Goal: Communication & Community: Participate in discussion

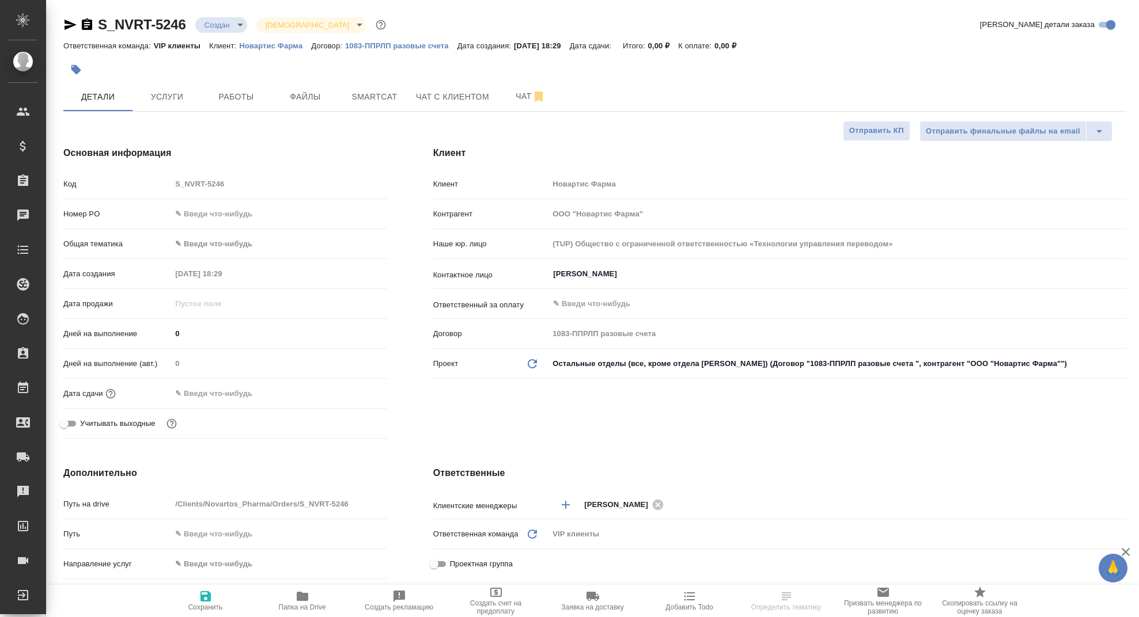
select select "RU"
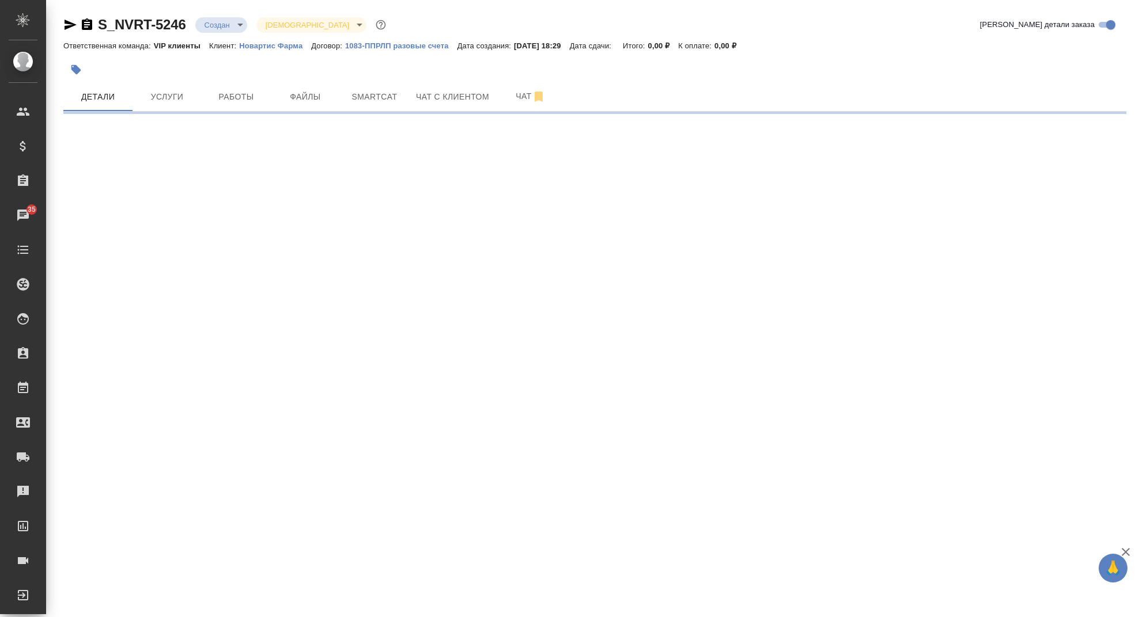
select select "RU"
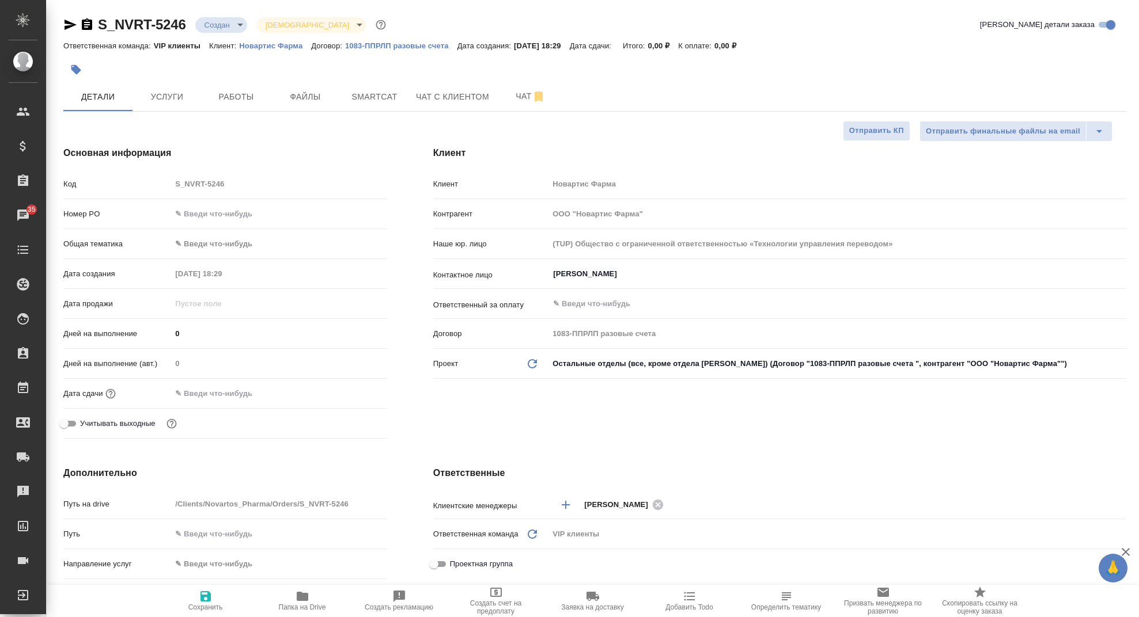
type textarea "x"
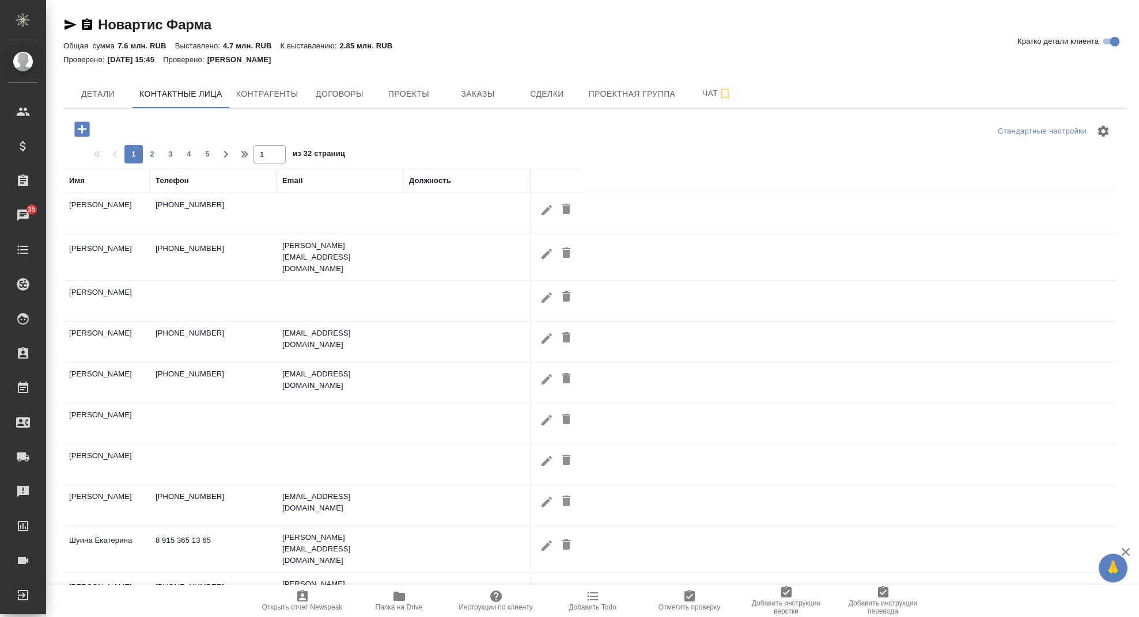
select select "RU"
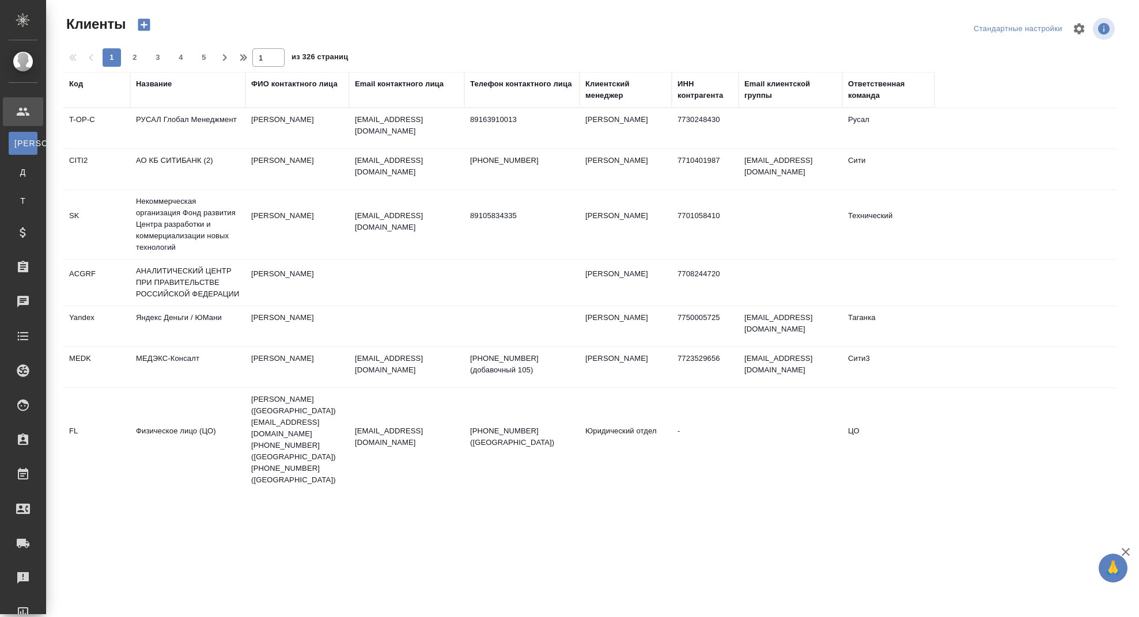
select select "RU"
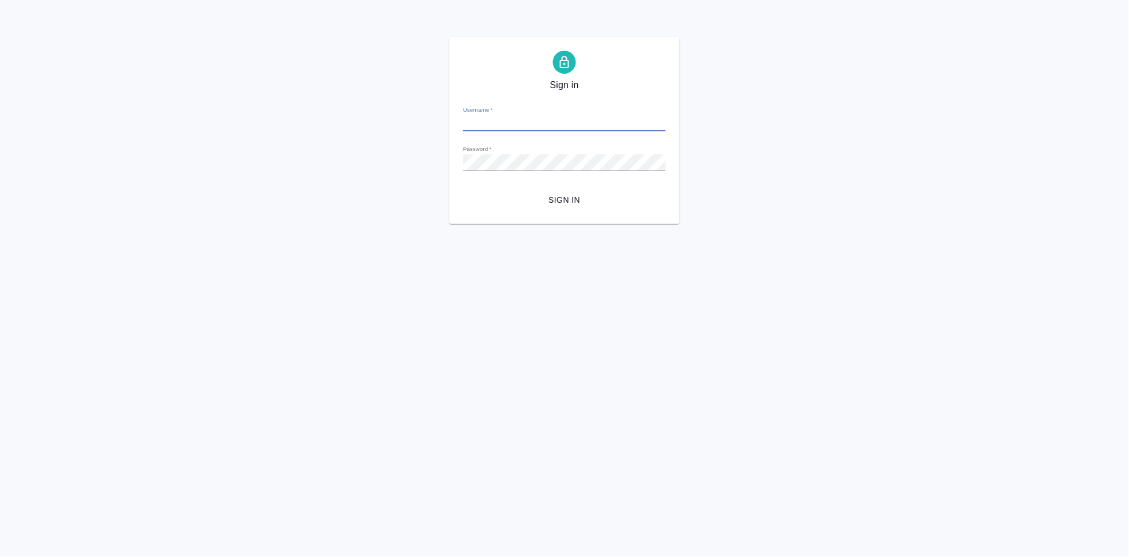
type input "a.kabargina@awatera.com"
click at [556, 197] on span "Sign in" at bounding box center [564, 200] width 184 height 14
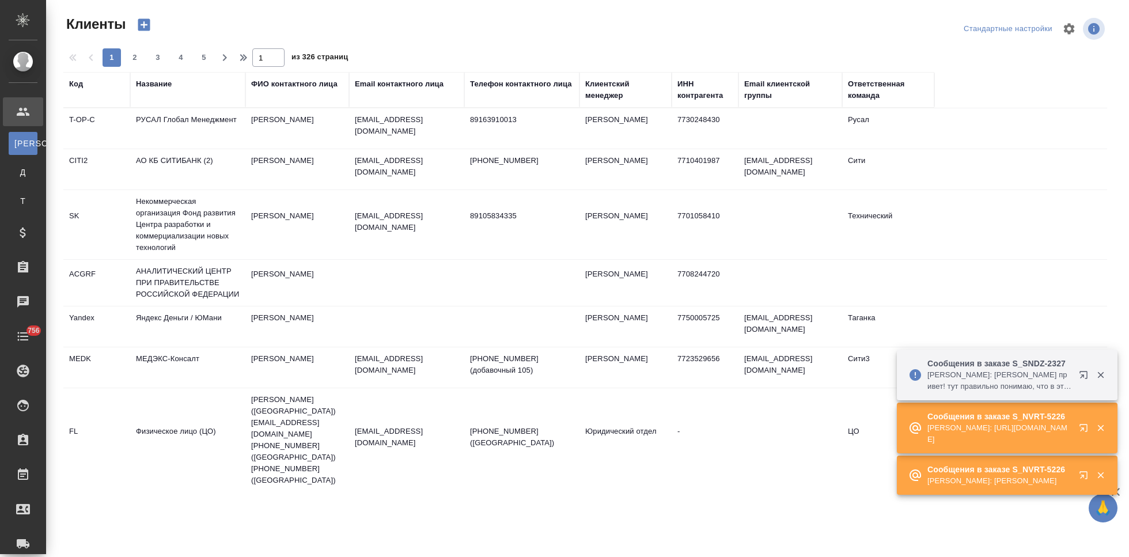
select select "RU"
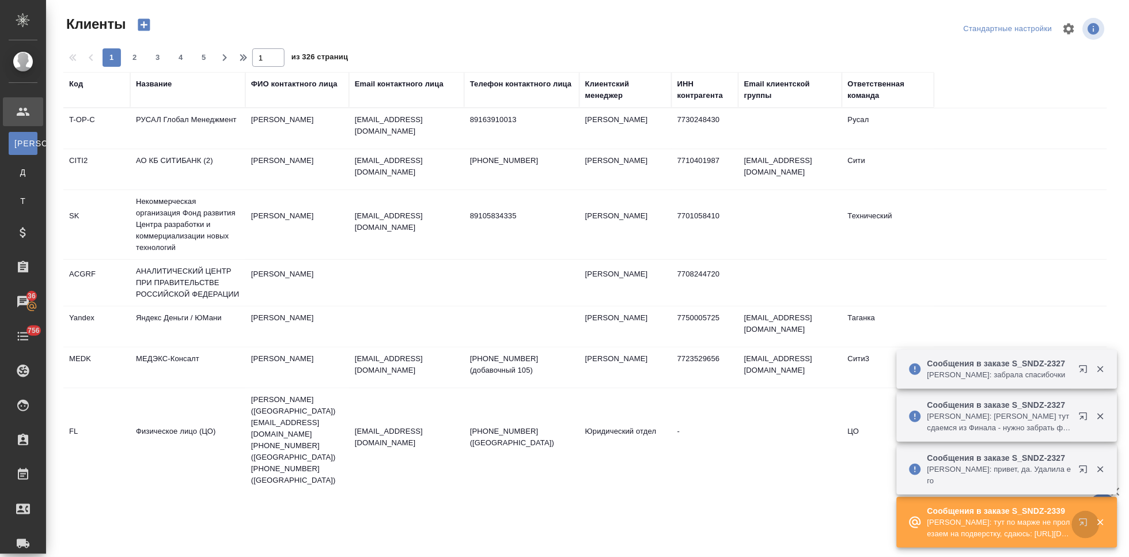
click at [1083, 525] on icon "button" at bounding box center [1086, 525] width 14 height 14
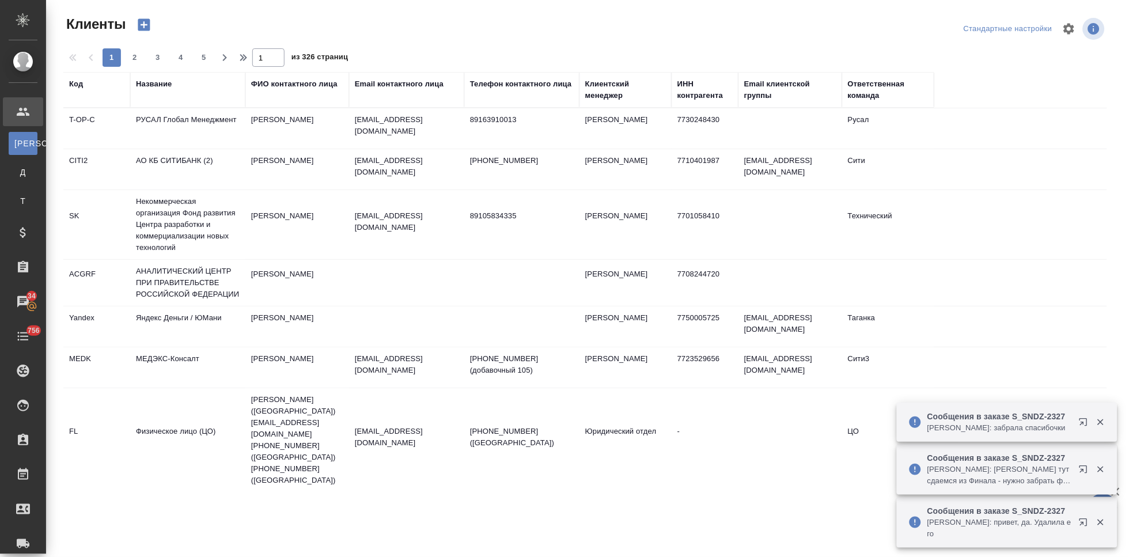
click at [80, 84] on div "Код" at bounding box center [76, 84] width 14 height 12
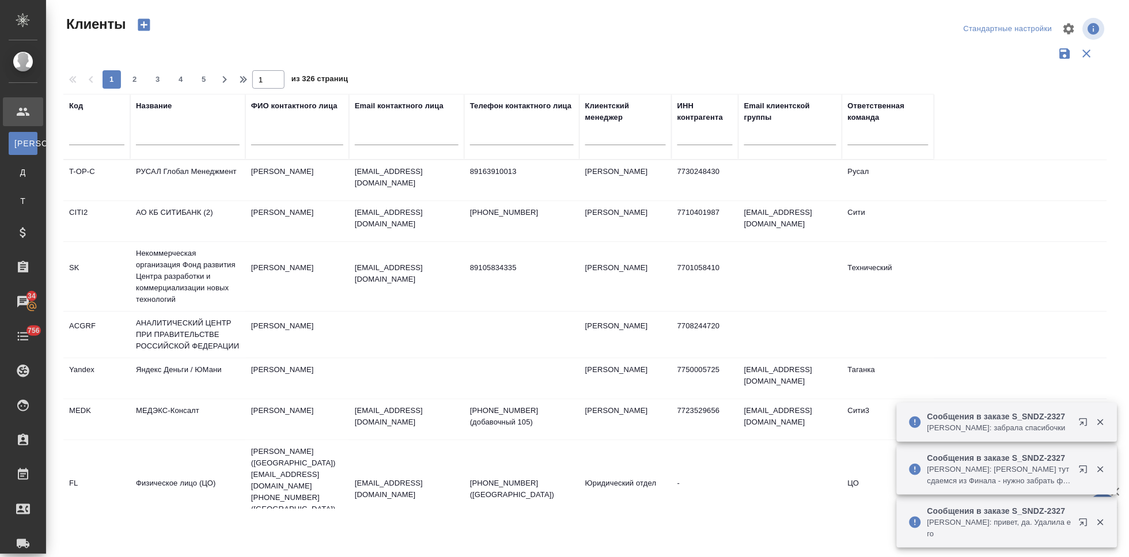
click at [71, 138] on input "text" at bounding box center [96, 138] width 55 height 14
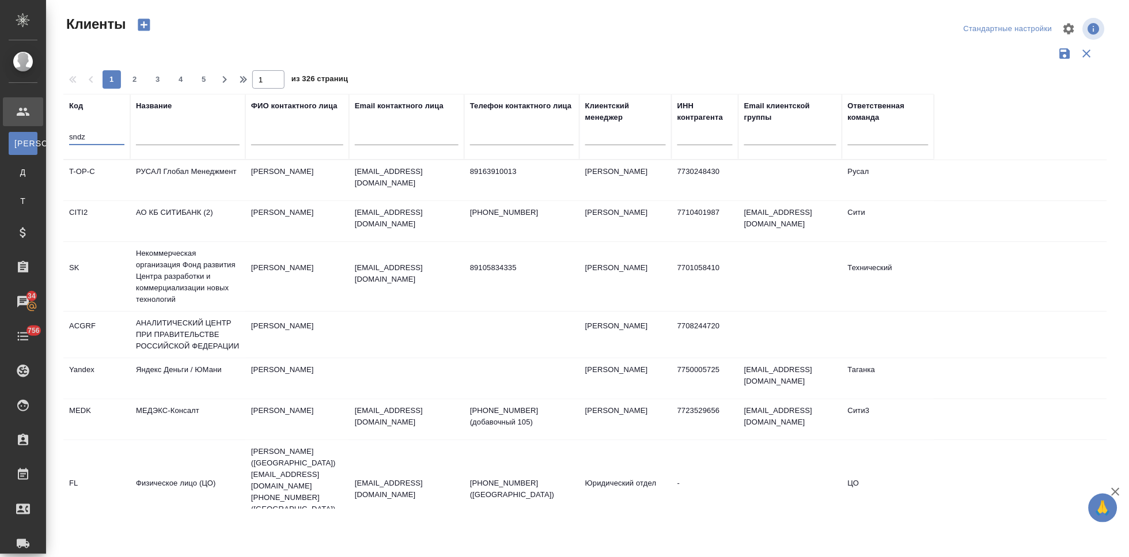
type input "sndz"
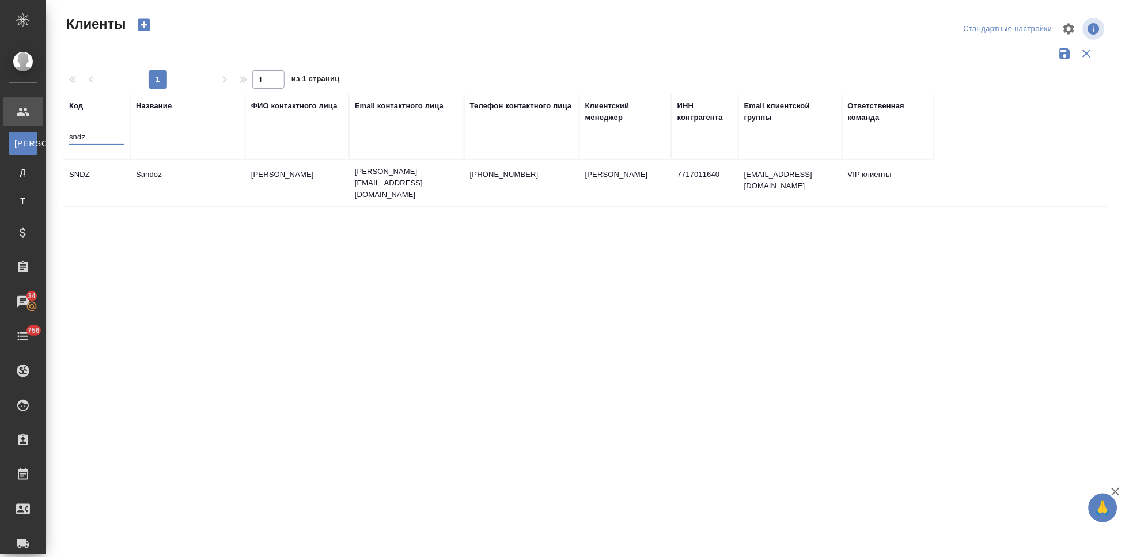
click at [297, 188] on td "Ковалец Ирина" at bounding box center [297, 183] width 104 height 40
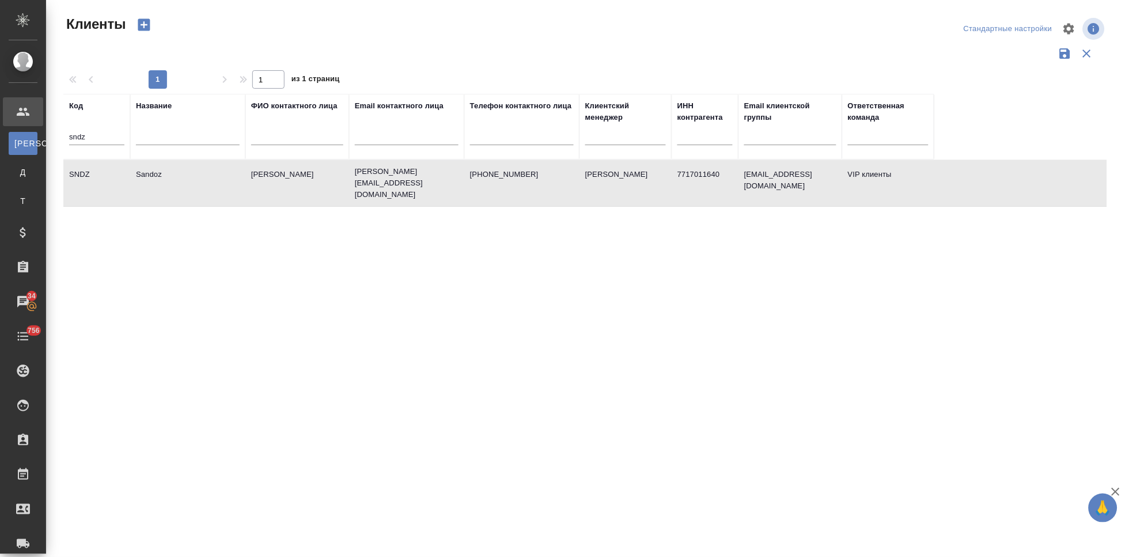
click at [297, 188] on td "Ковалец Ирина" at bounding box center [297, 183] width 104 height 40
click at [91, 184] on td "SNDZ" at bounding box center [96, 183] width 67 height 40
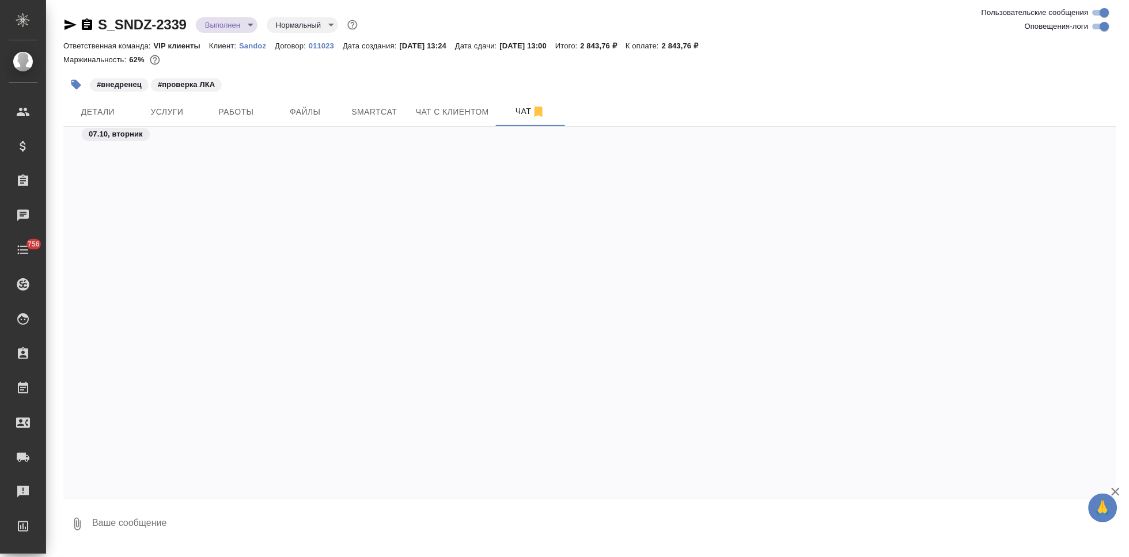
scroll to position [15153, 0]
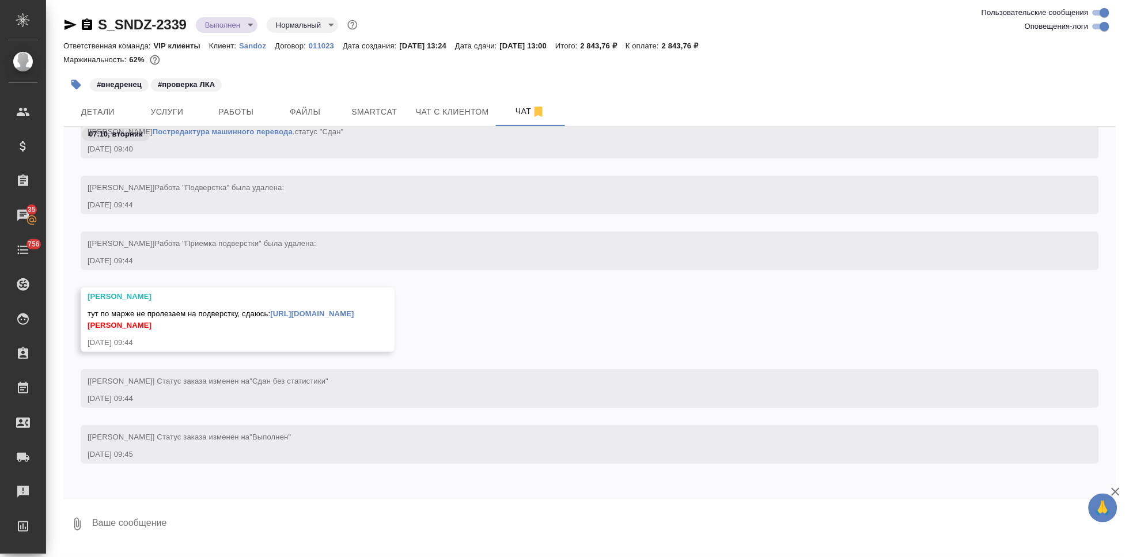
click at [195, 529] on textarea at bounding box center [603, 524] width 1025 height 39
type textarea "спасибо сдаю"
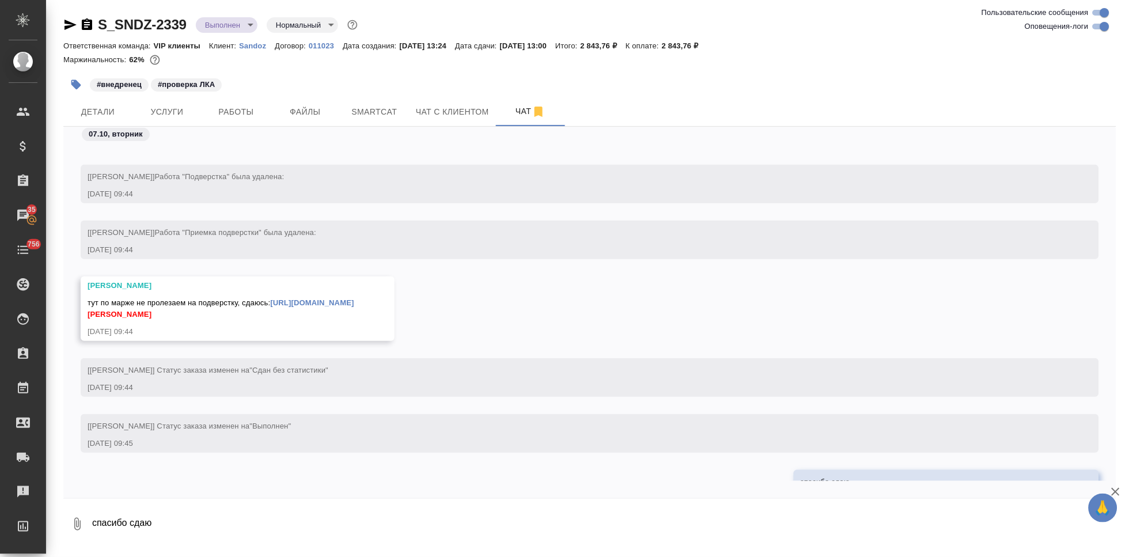
scroll to position [15209, 0]
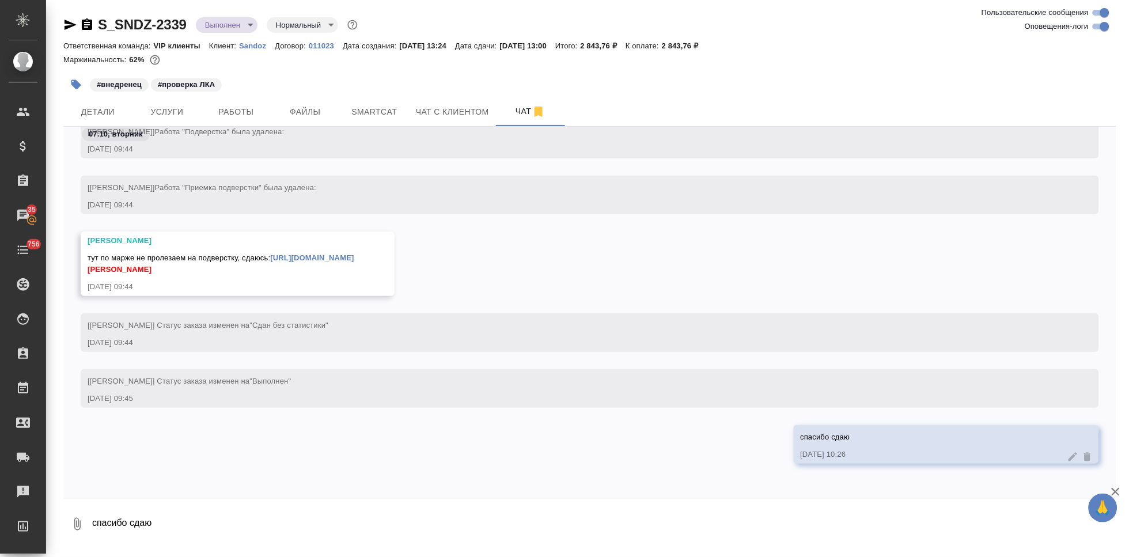
click at [340, 256] on link "https://drive.awatera.com/apps/files/files/10610403?dir=/Shares/Sandoz/Orders/S…" at bounding box center [312, 257] width 84 height 9
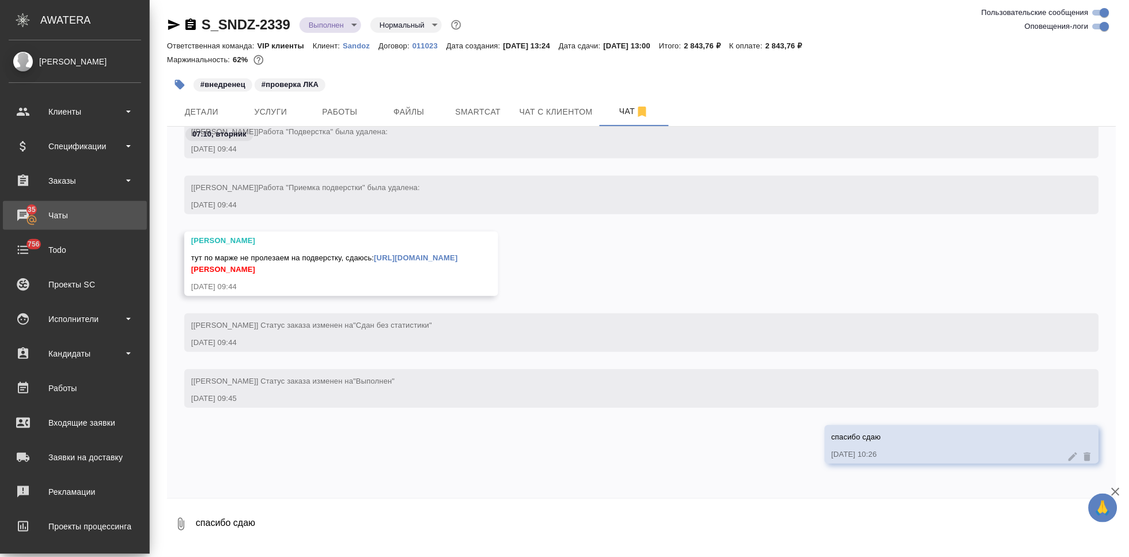
click at [28, 217] on div "Чаты" at bounding box center [75, 215] width 132 height 17
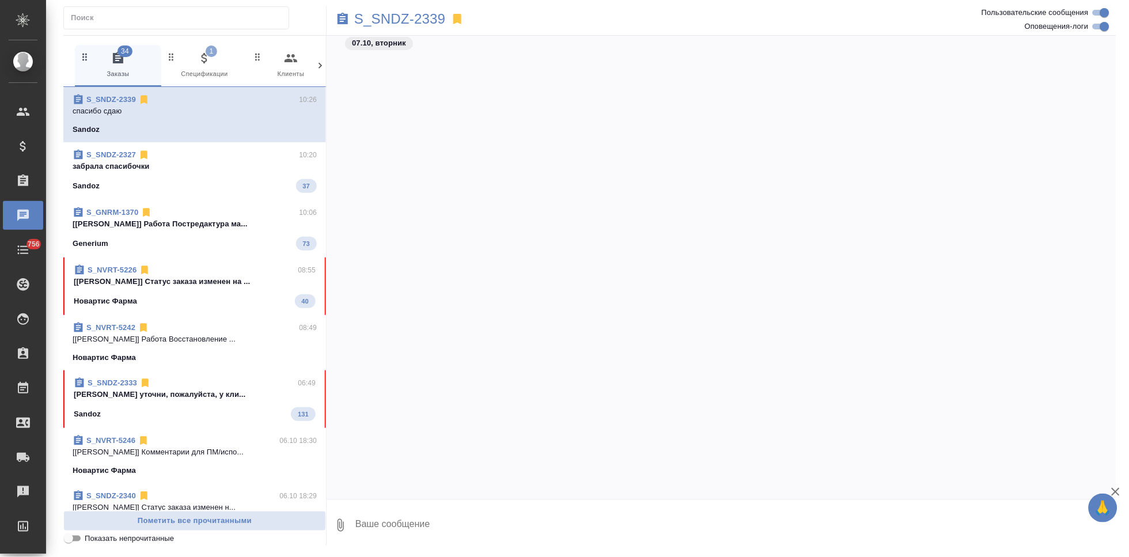
scroll to position [14956, 0]
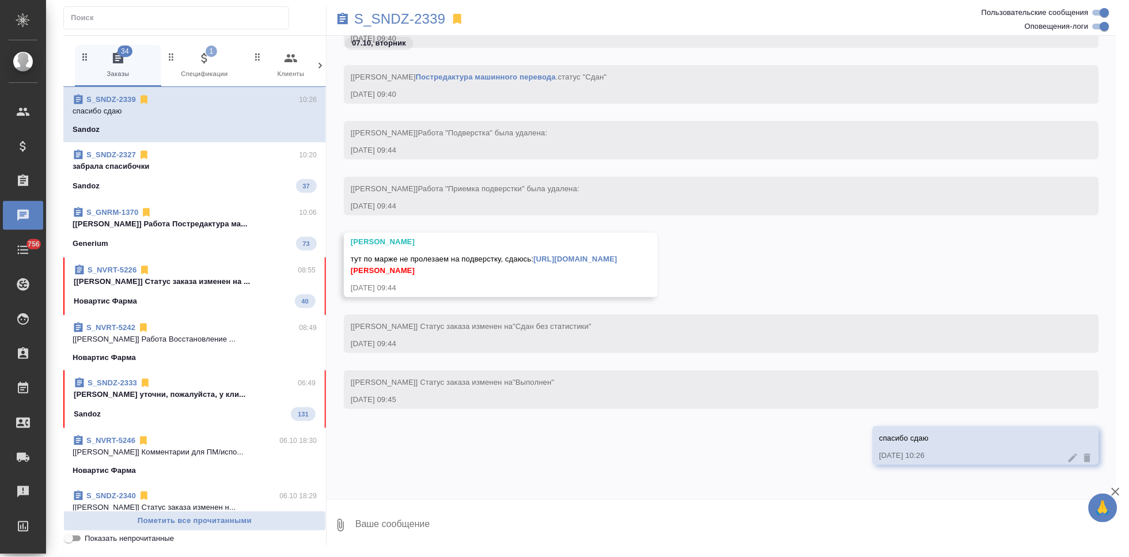
click at [199, 302] on div "Новартис Фарма 40" at bounding box center [195, 301] width 242 height 14
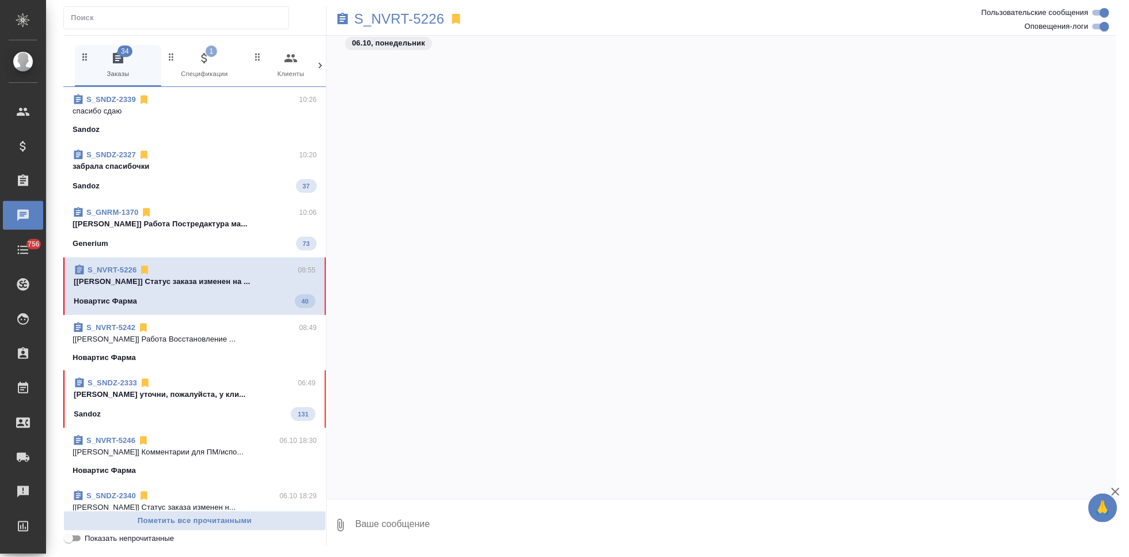
scroll to position [18643, 0]
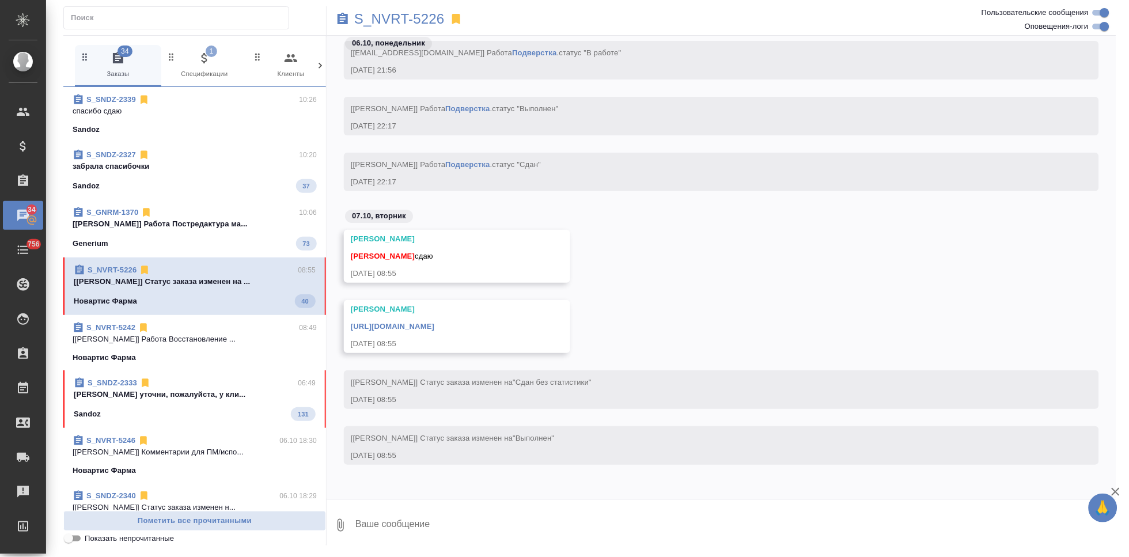
click at [433, 524] on textarea at bounding box center [735, 525] width 762 height 39
type textarea "спасибо"
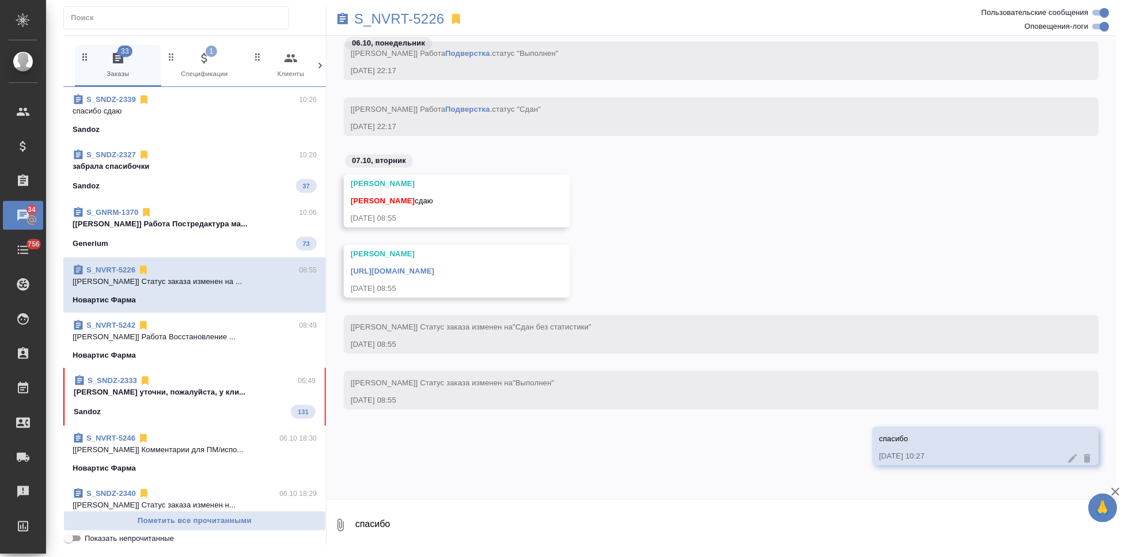
click at [434, 270] on link "https://drive.awatera.com/apps/files/files/10522057?dir=/Shares/Novartos_Pharma…" at bounding box center [393, 271] width 84 height 9
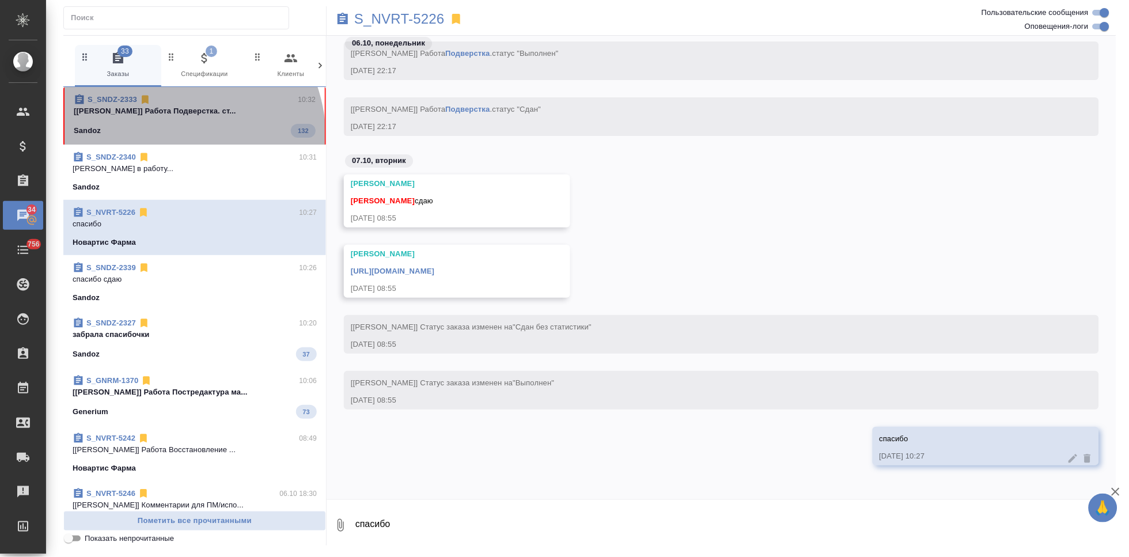
click at [164, 138] on div "S_SNDZ-2333 10:32 [Петрова Валерия] Работа Подверстка. ст... Sandoz 132" at bounding box center [194, 116] width 263 height 58
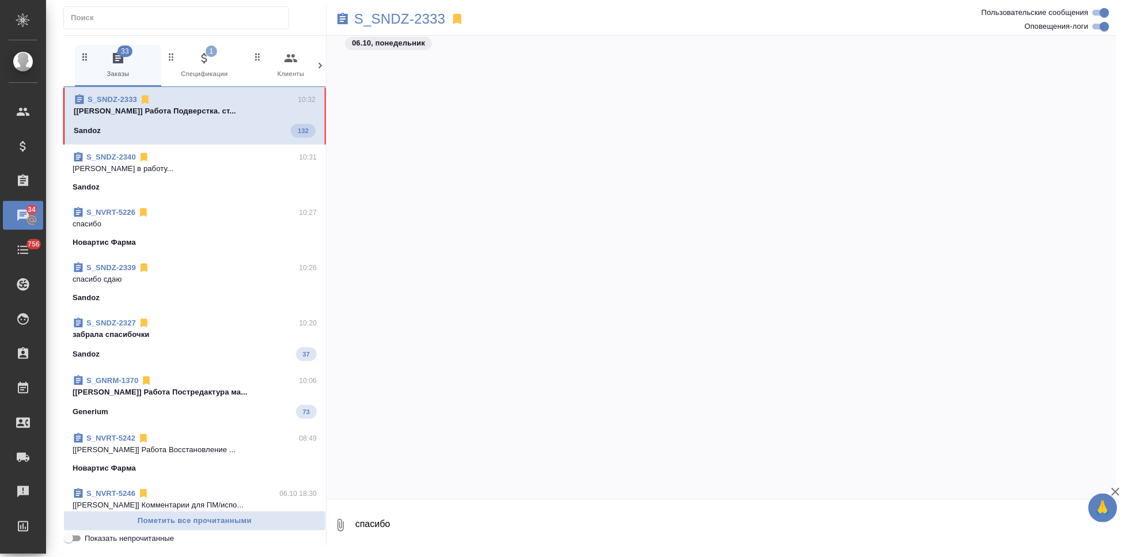
scroll to position [44217, 0]
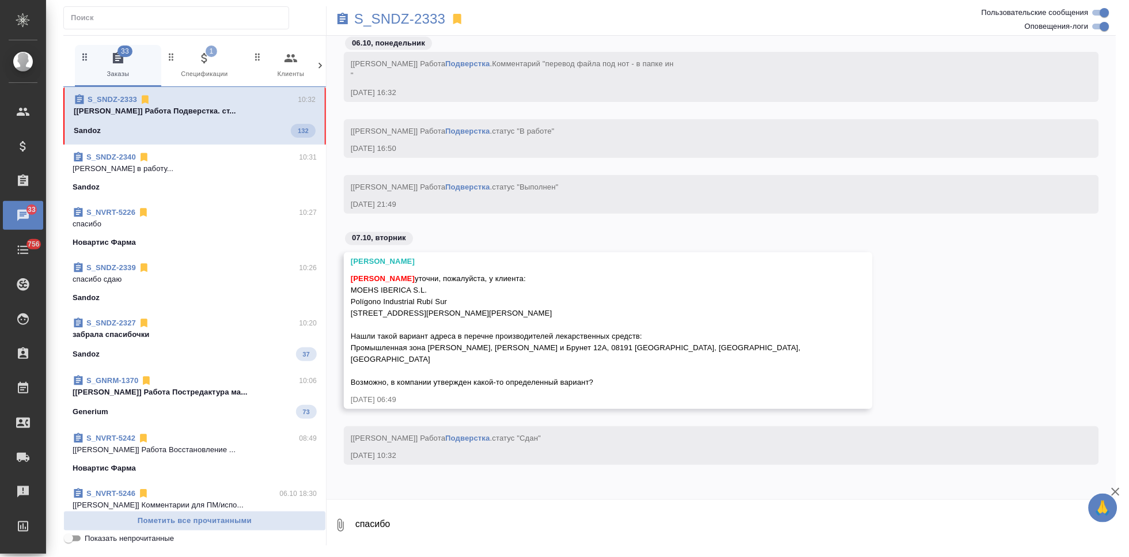
click at [388, 524] on textarea "спасибо" at bounding box center [735, 525] width 762 height 39
type textarea "спрашиваю"
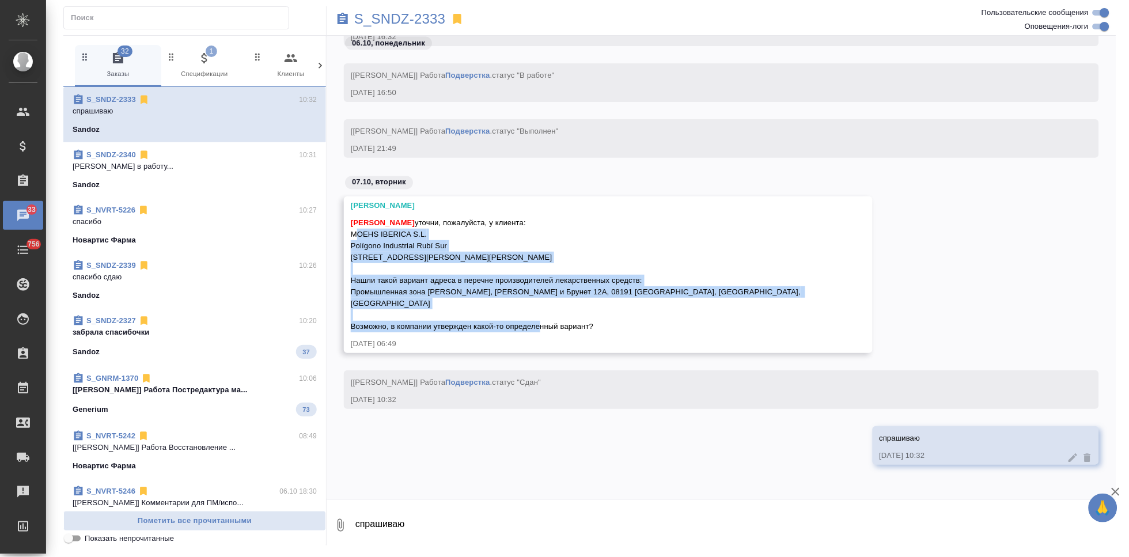
drag, startPoint x: 592, startPoint y: 324, endPoint x: 346, endPoint y: 234, distance: 261.9
click at [346, 234] on div "Горшкова Валентина Кабаргина Анна уточни, пожалуйста, у клиента: MOEHS IBERICA …" at bounding box center [608, 274] width 529 height 157
copy span "MOEHS IBERICA S.L. Polígono Industrial Rubí Sur C/ César Martinell i Brunet, 12…"
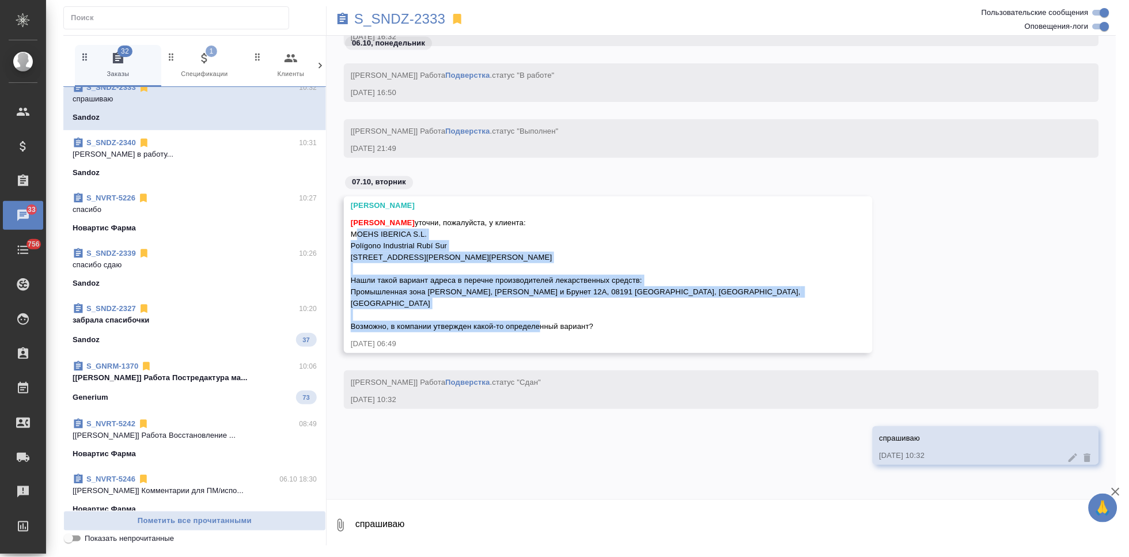
scroll to position [0, 0]
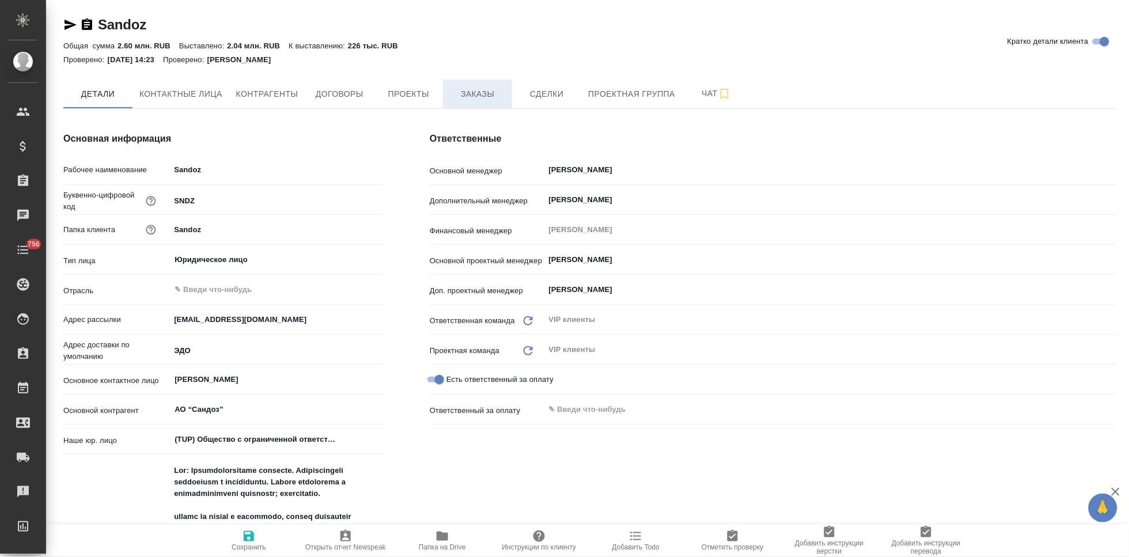
click at [483, 103] on button "Заказы" at bounding box center [477, 93] width 69 height 29
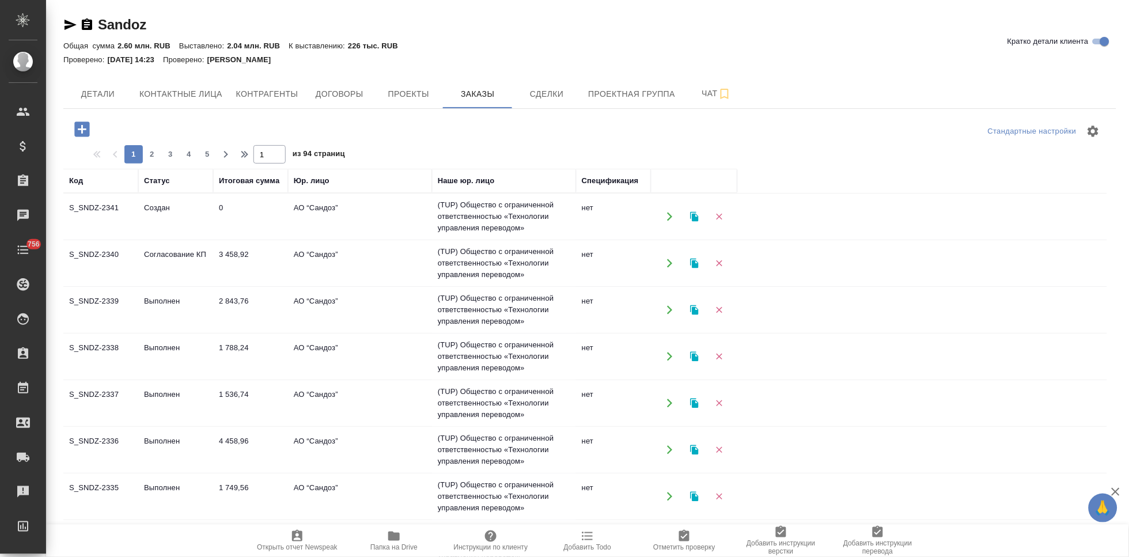
click at [165, 257] on td "Согласование КП" at bounding box center [175, 263] width 75 height 40
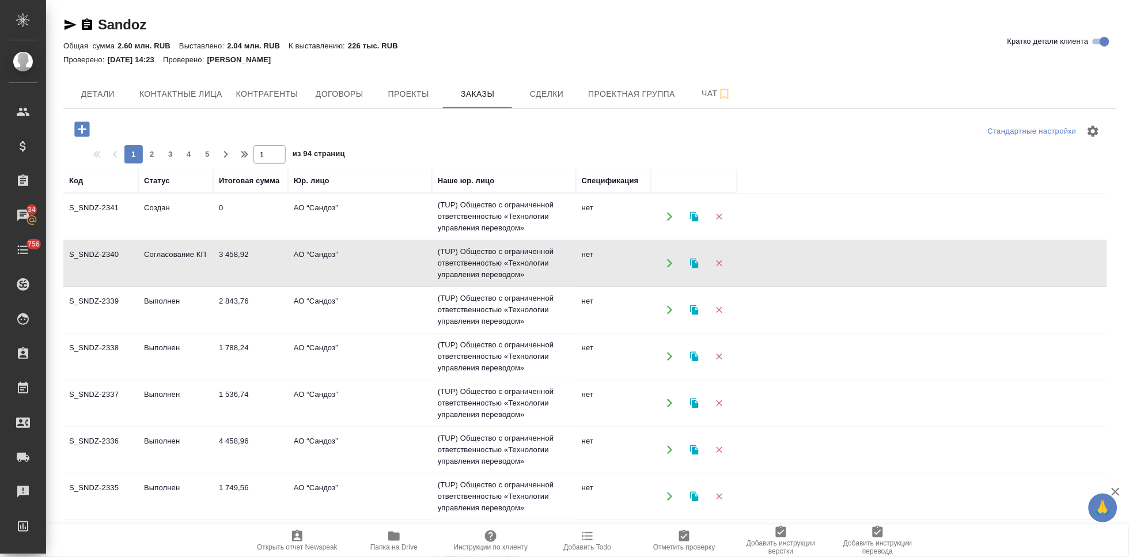
click at [165, 257] on td "Согласование КП" at bounding box center [175, 263] width 75 height 40
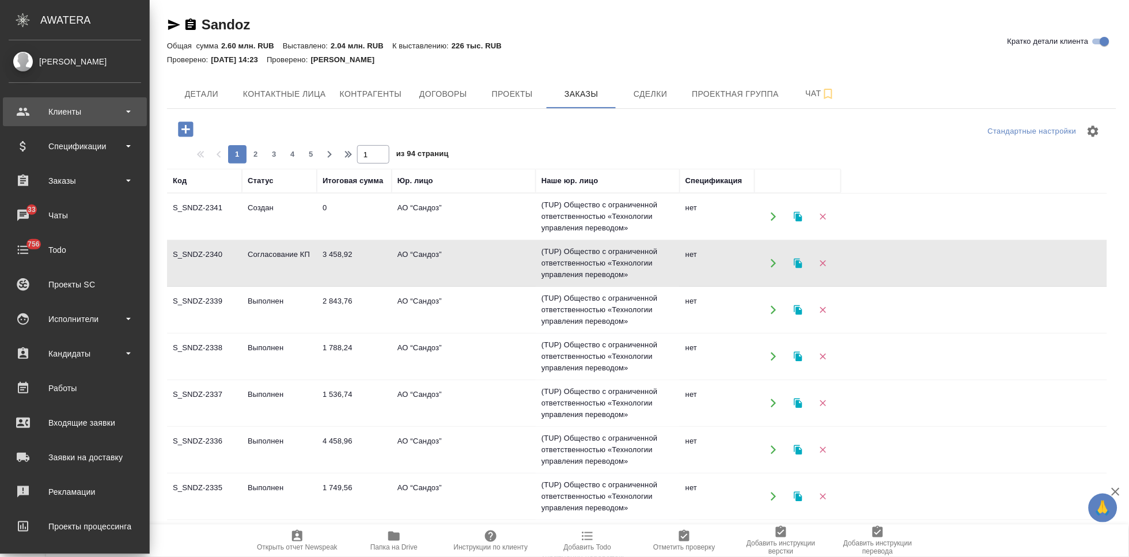
click at [31, 113] on div "Клиенты" at bounding box center [75, 111] width 132 height 17
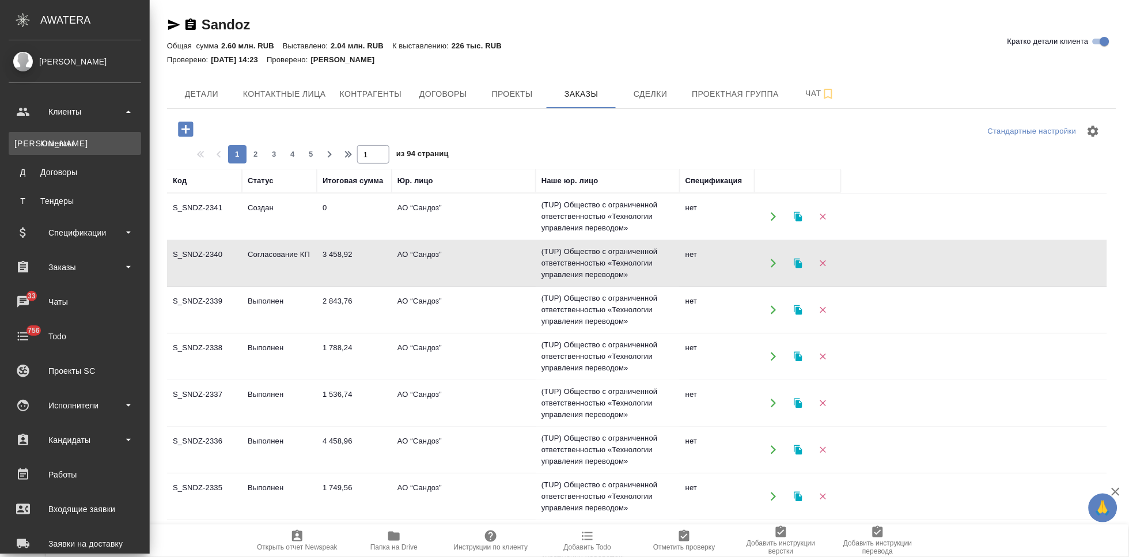
click at [66, 147] on div "Клиенты" at bounding box center [74, 144] width 121 height 12
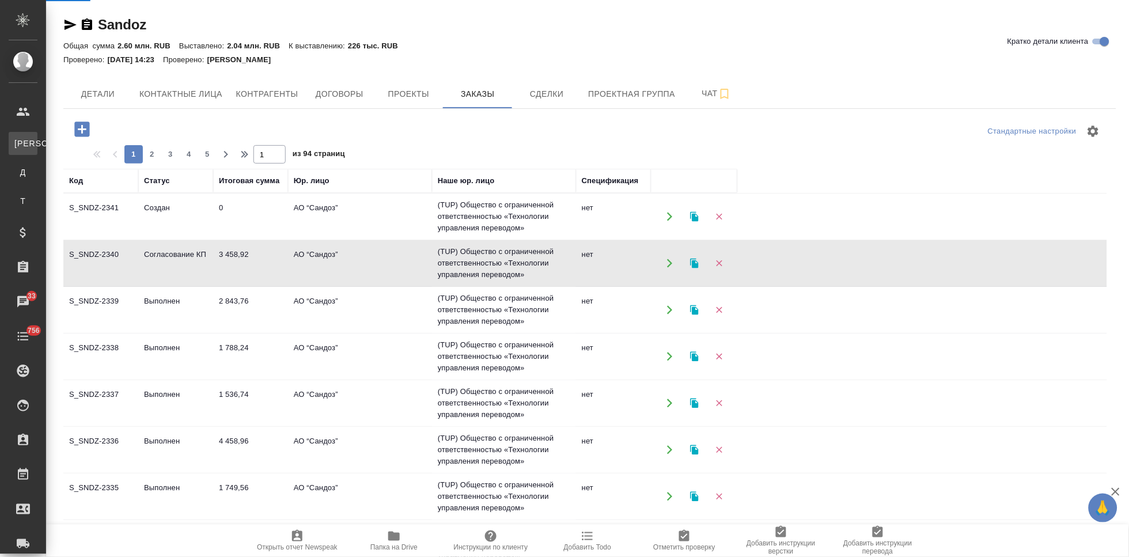
select select "RU"
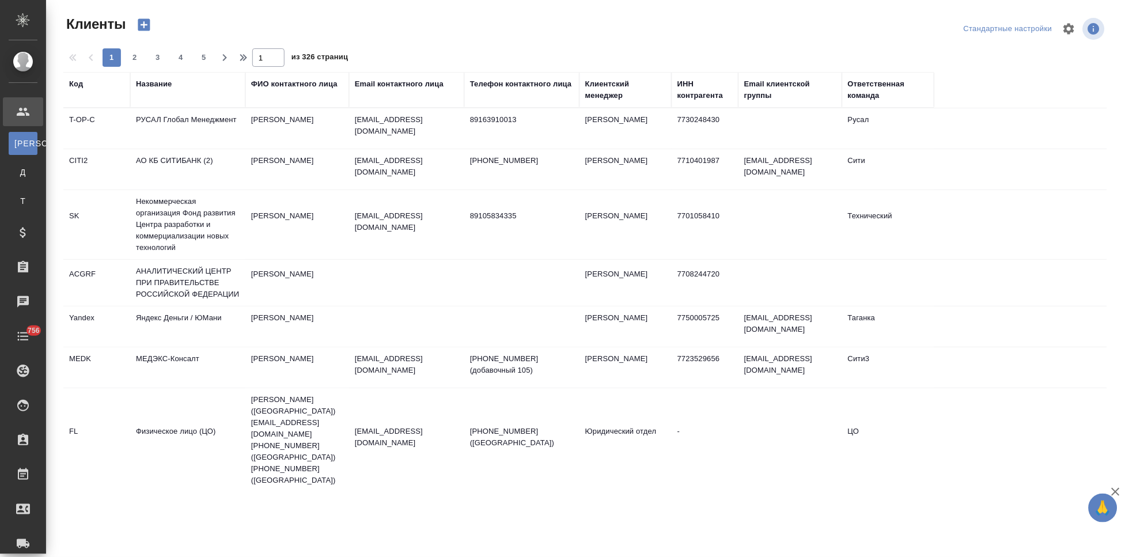
click at [76, 86] on div "Код" at bounding box center [76, 84] width 14 height 12
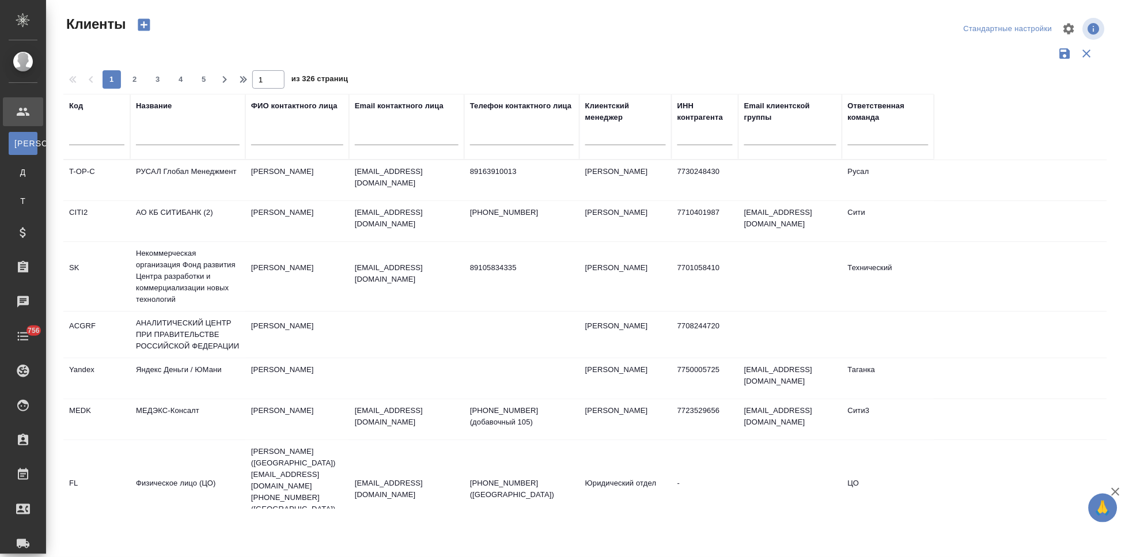
click at [86, 139] on input "text" at bounding box center [96, 138] width 55 height 14
type input "nvrt"
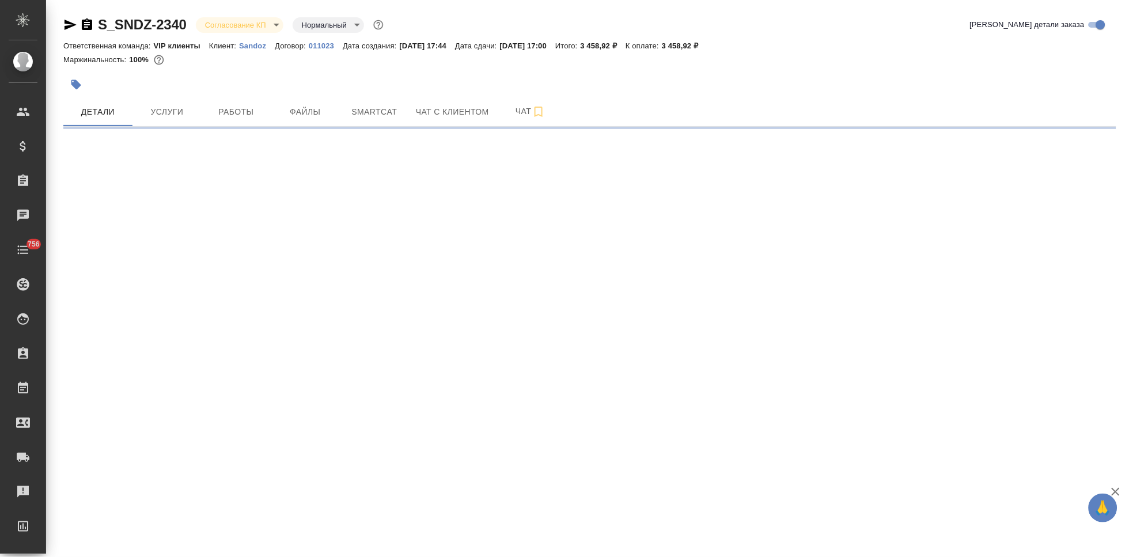
select select "RU"
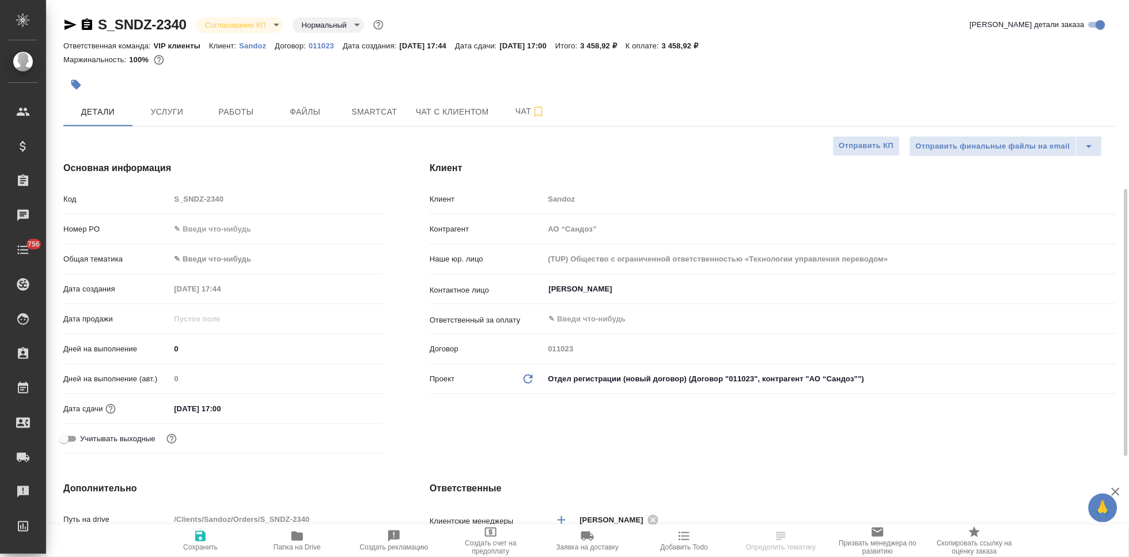
type textarea "x"
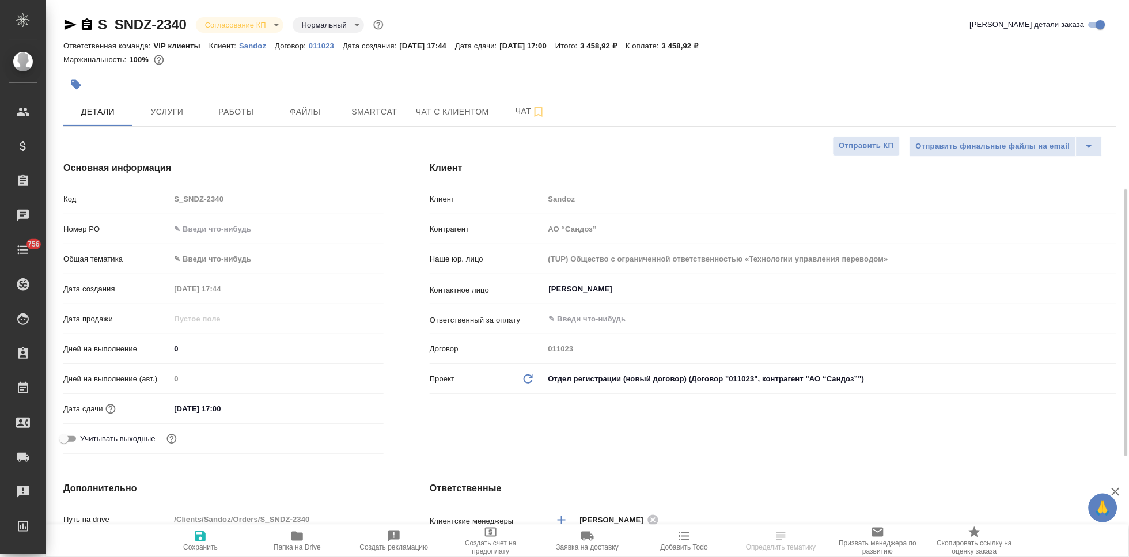
type textarea "x"
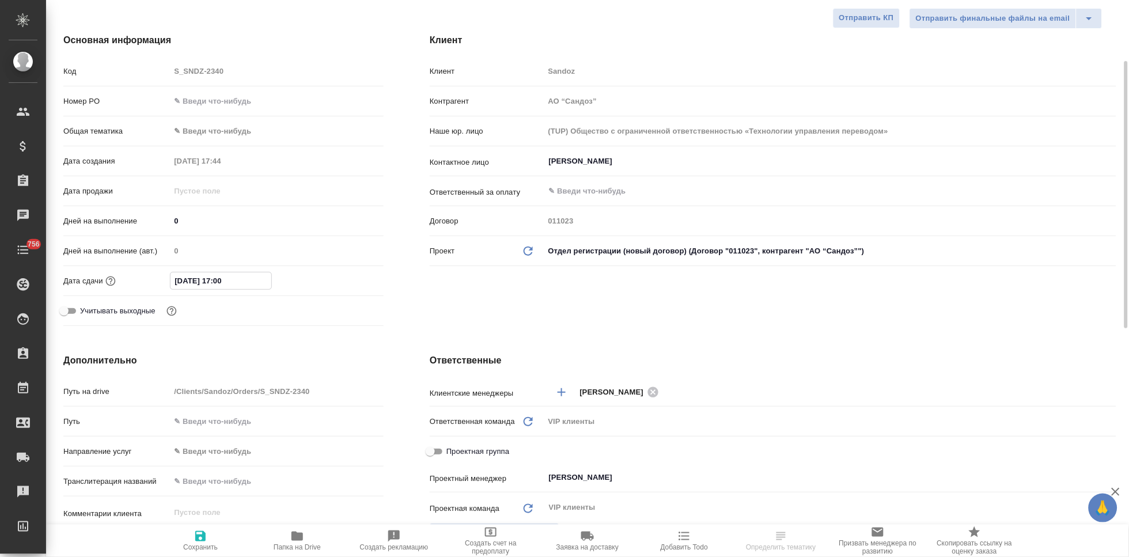
click at [221, 276] on input "08.10.2025 17:00" at bounding box center [220, 280] width 101 height 17
type input "08.10.2025 10:0_"
type textarea "x"
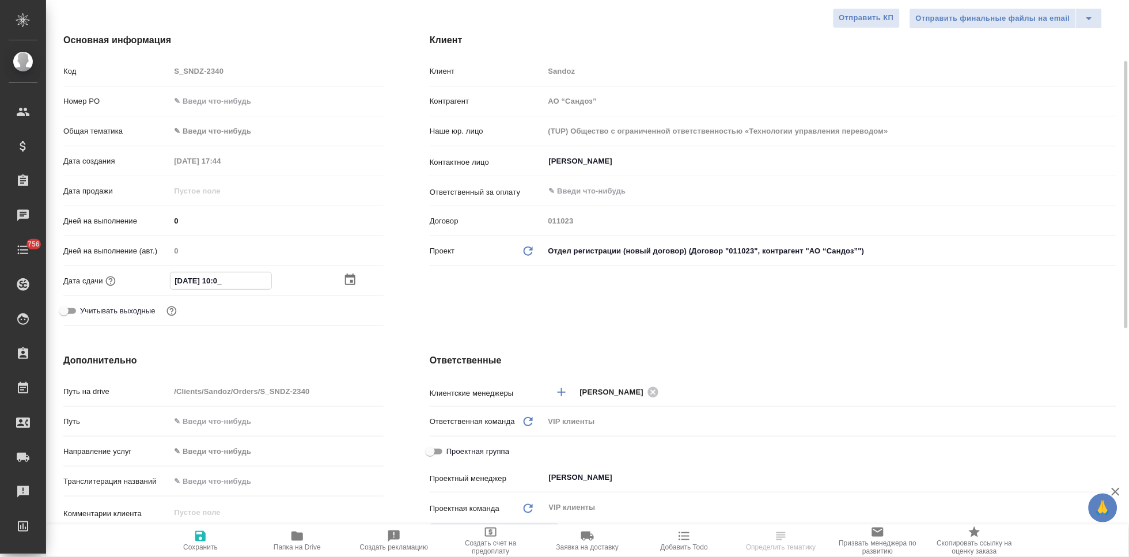
type input "08.10.2025 16:00"
type textarea "x"
type input "08.10.2025 16:00"
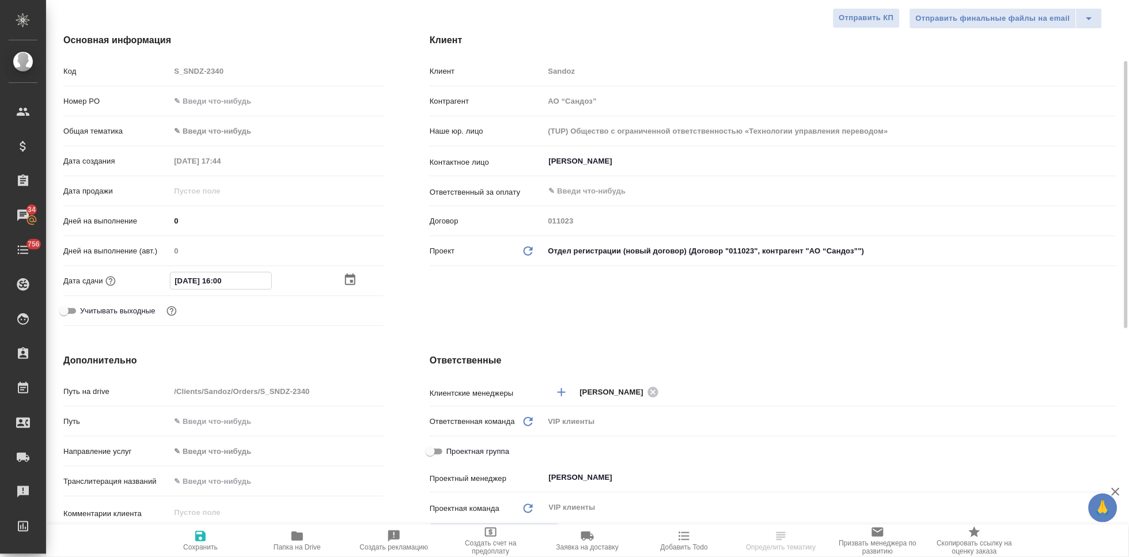
click at [199, 538] on icon "button" at bounding box center [201, 536] width 14 height 14
type textarea "x"
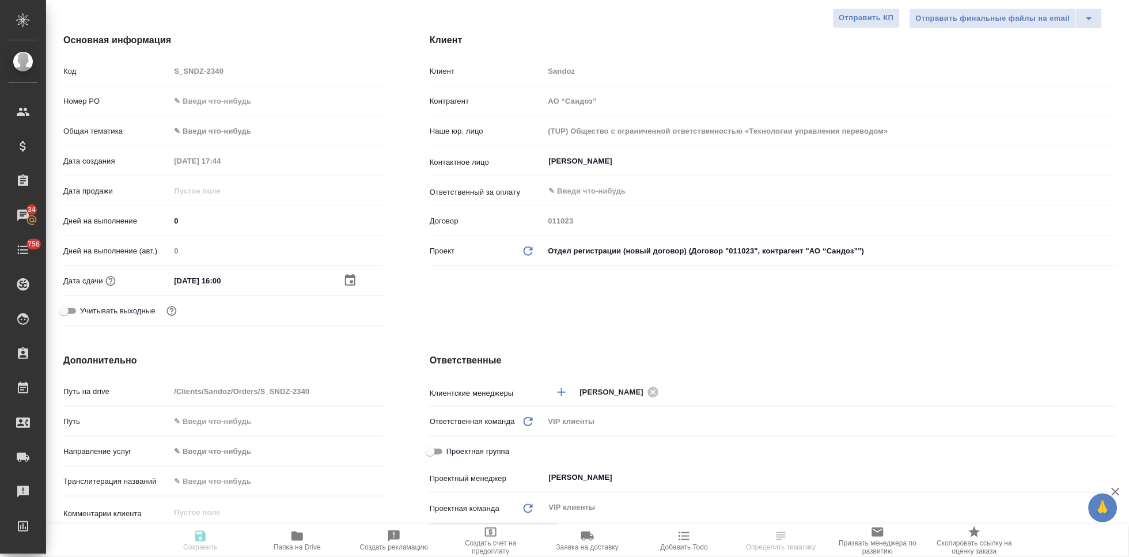
type textarea "x"
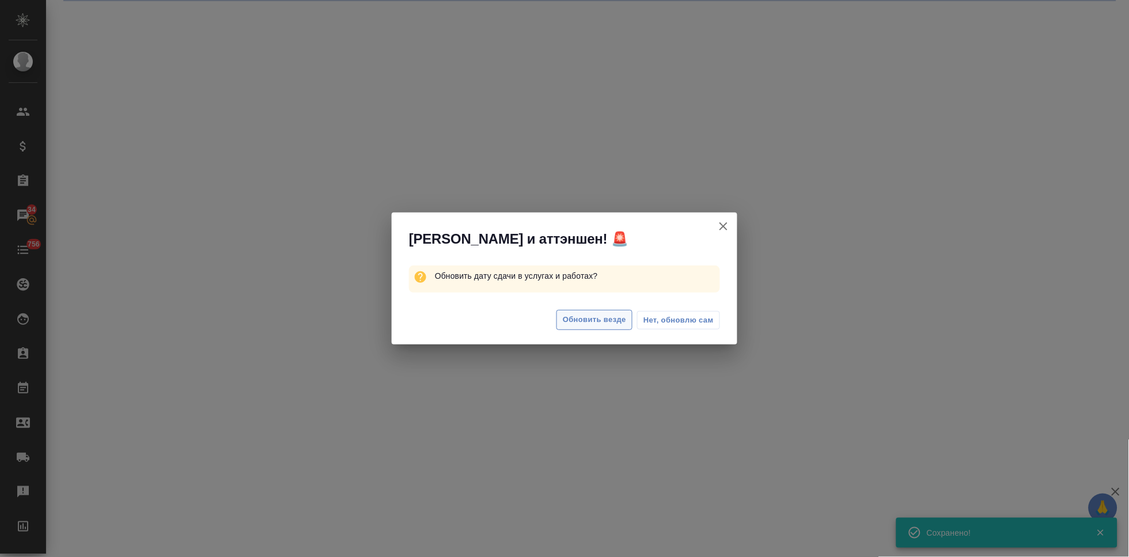
select select "RU"
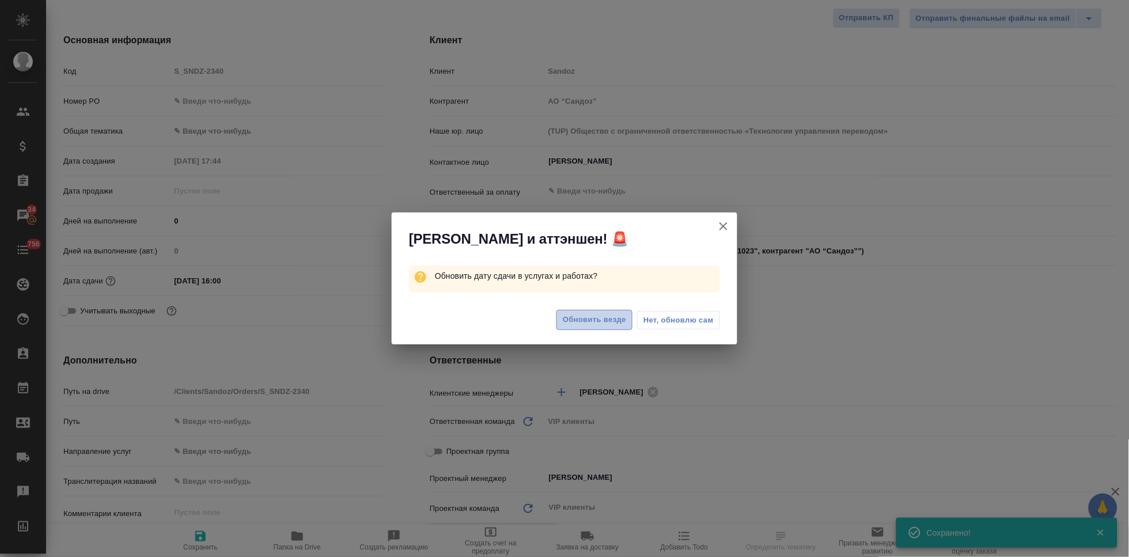
click at [580, 319] on span "Обновить везде" at bounding box center [594, 319] width 63 height 13
type textarea "x"
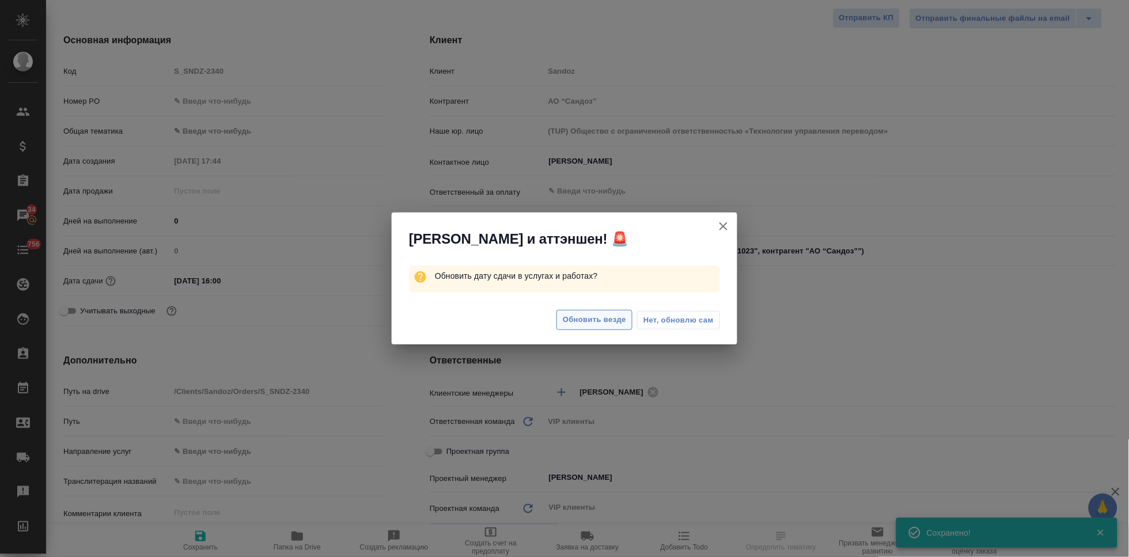
type textarea "x"
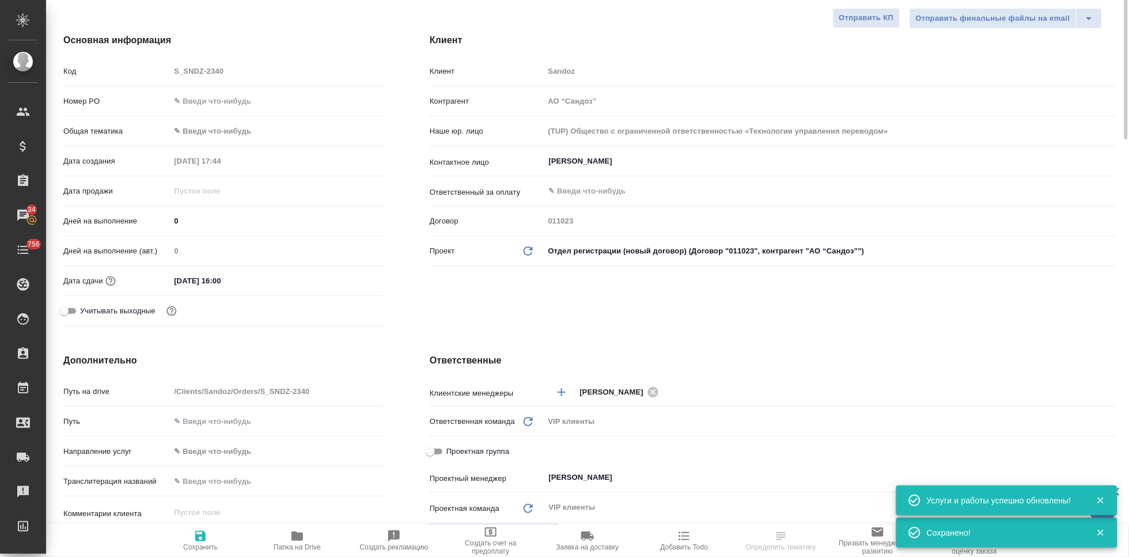
scroll to position [0, 0]
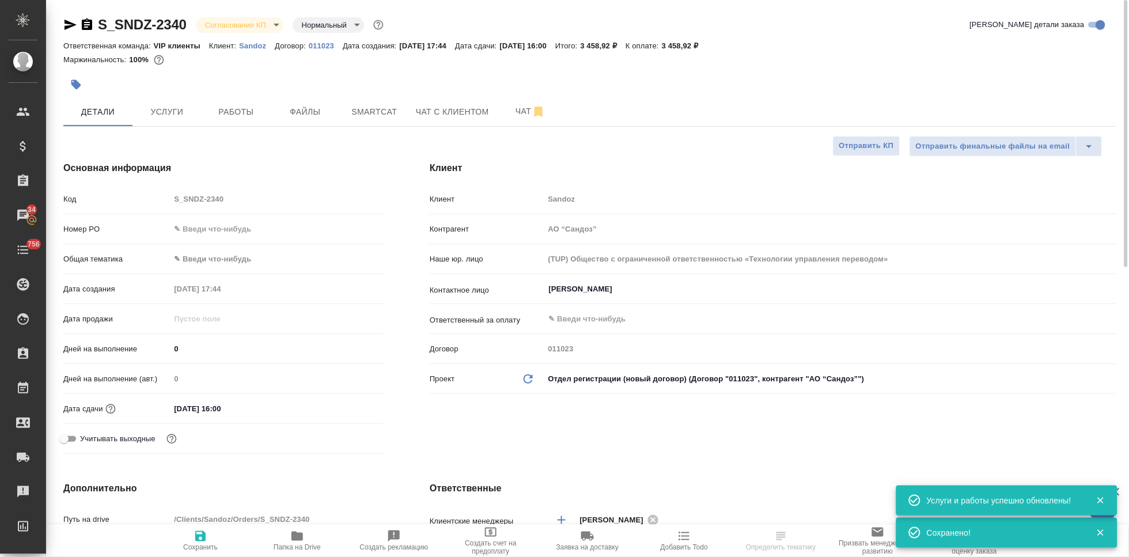
click at [276, 26] on body "🙏 .cls-1 fill:#fff; AWATERA Kabargina Anna Клиенты Спецификации Заказы 34 Чаты …" at bounding box center [564, 278] width 1129 height 557
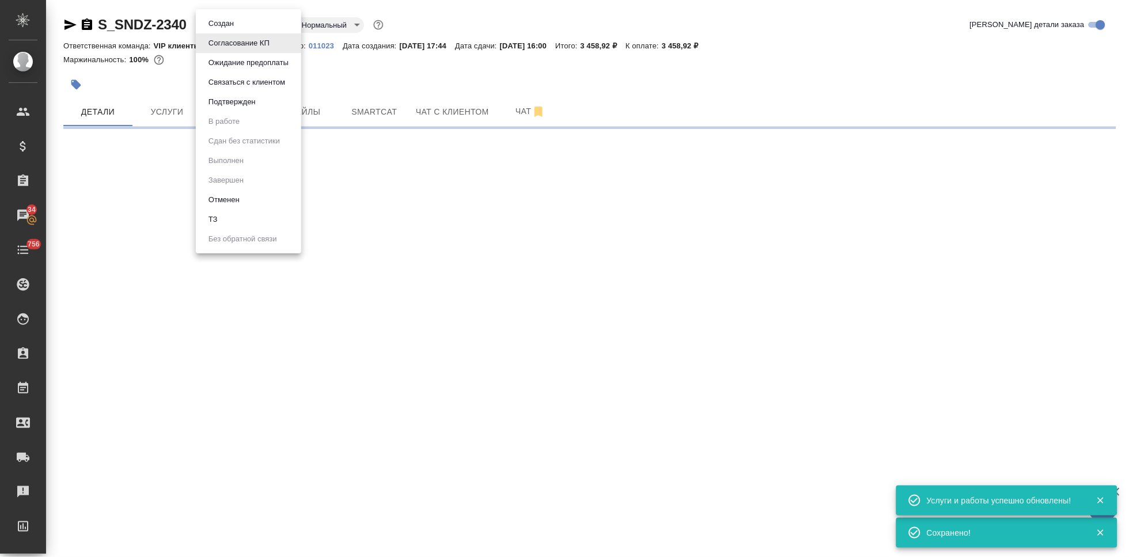
click at [248, 105] on button "Подтвержден" at bounding box center [232, 102] width 54 height 13
select select "RU"
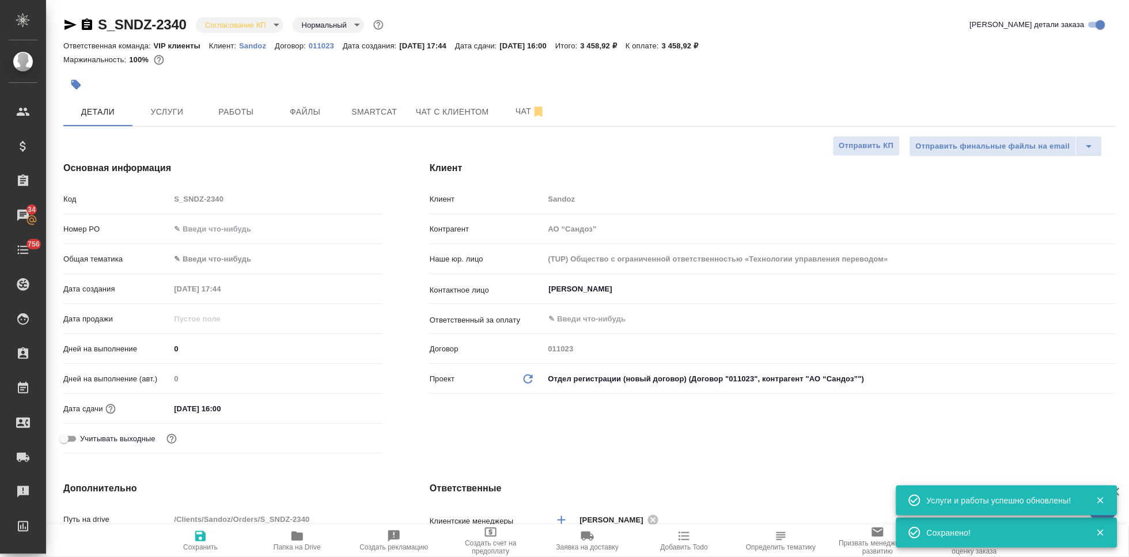
type textarea "x"
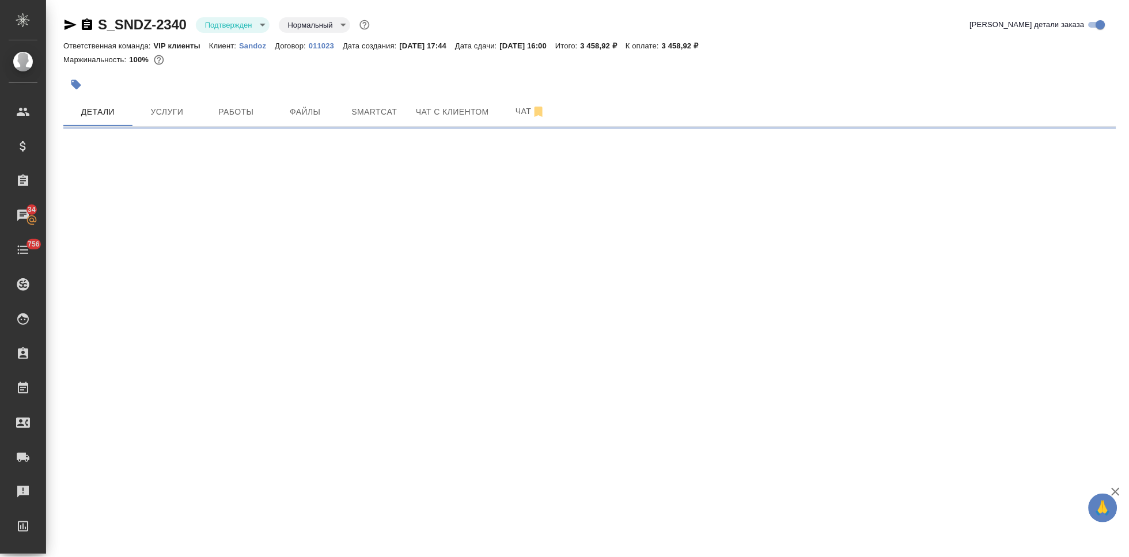
select select "RU"
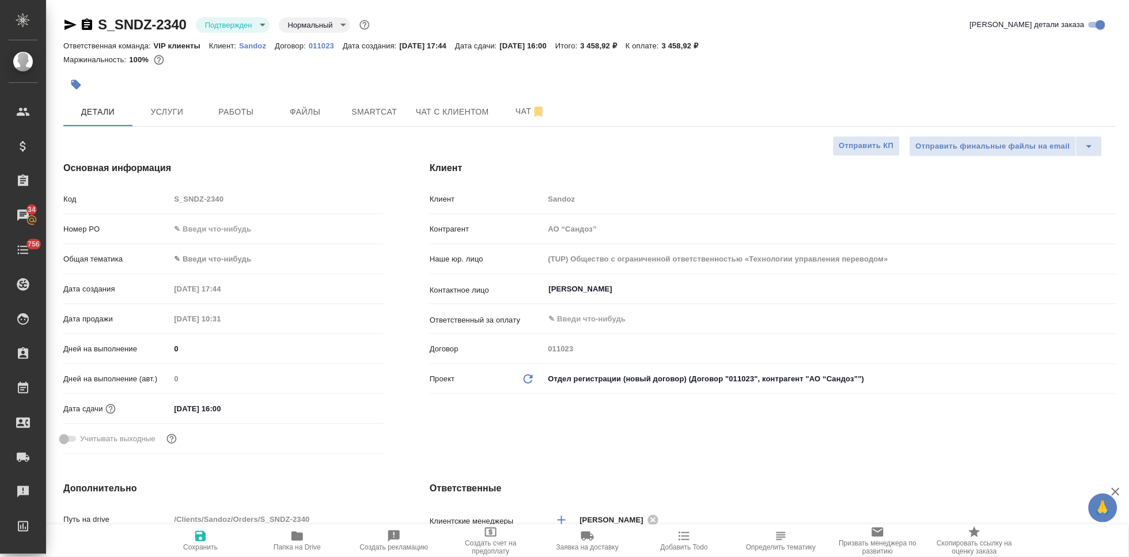
type textarea "x"
click at [517, 108] on span "Чат" at bounding box center [530, 111] width 55 height 14
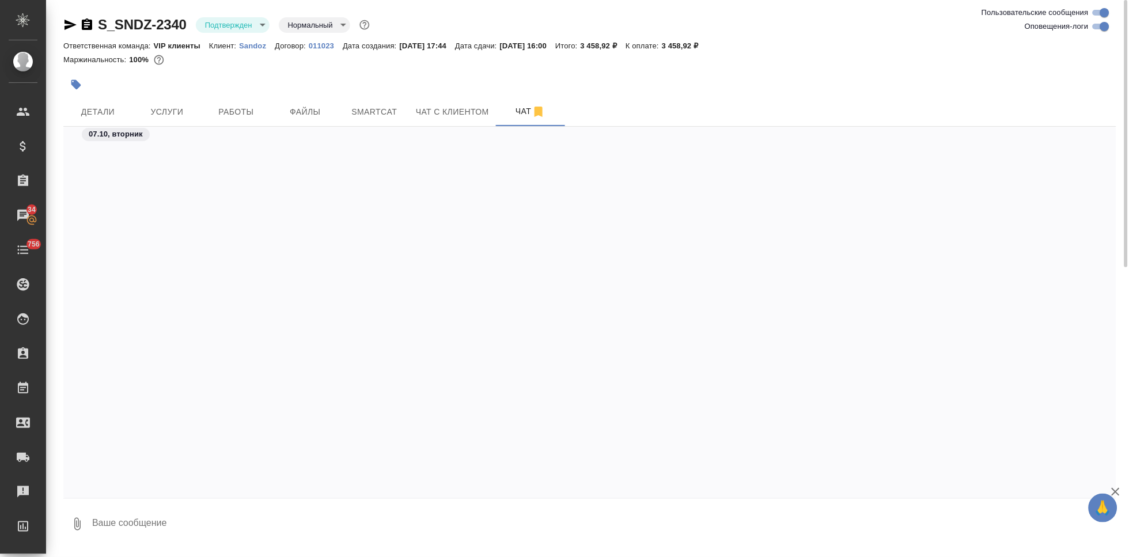
scroll to position [2823, 0]
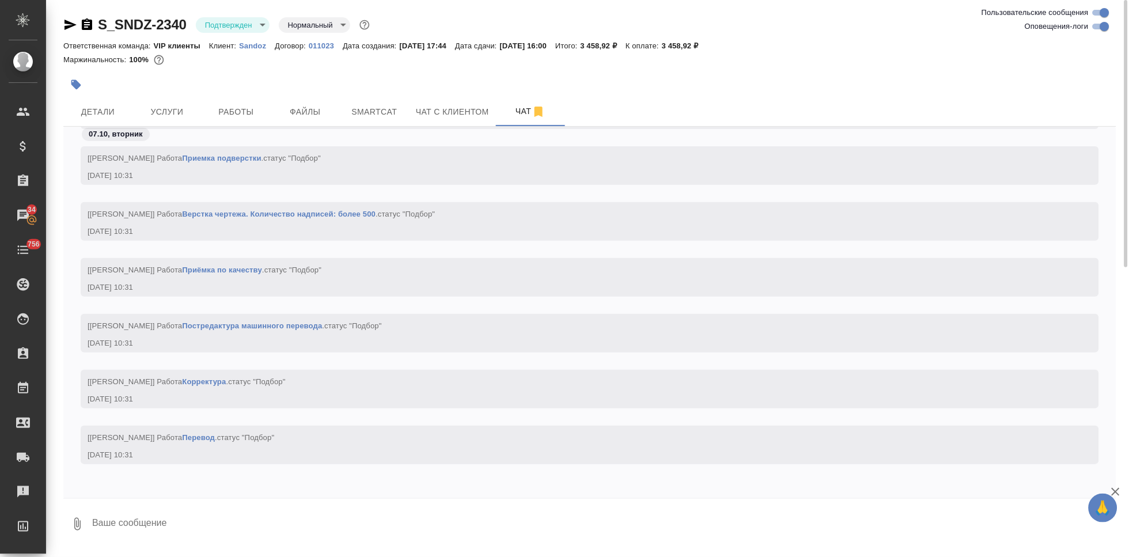
click at [179, 525] on textarea at bounding box center [603, 524] width 1025 height 39
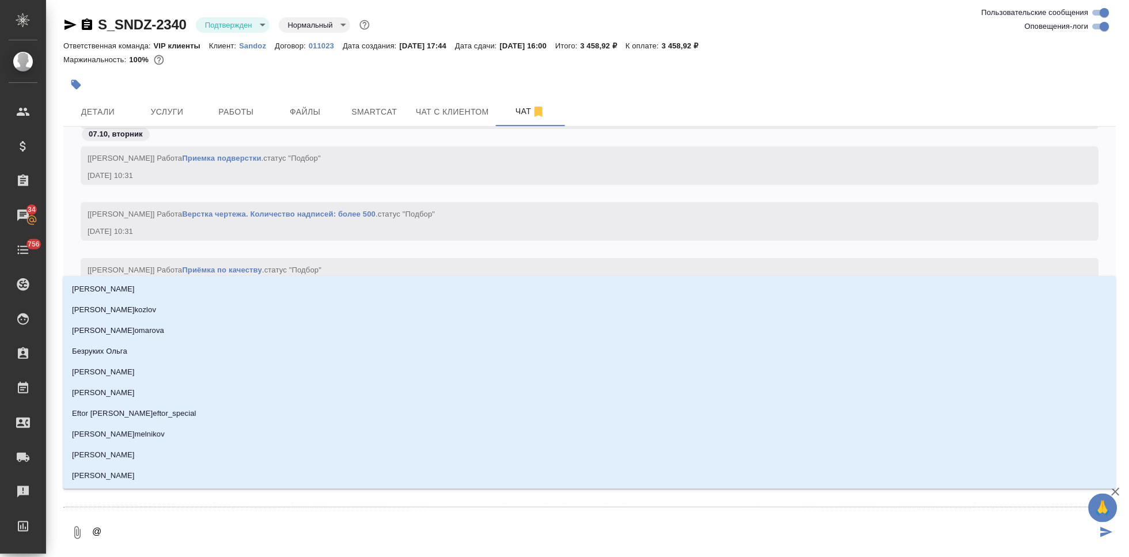
type textarea "@г"
type input "г"
type textarea "@"
type textarea "@г"
type input "г"
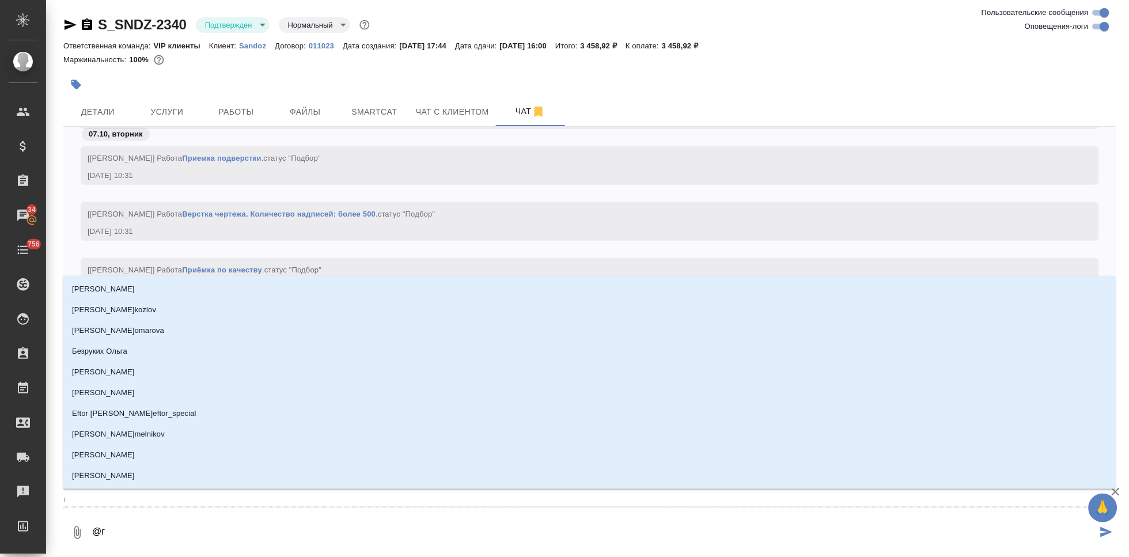
type textarea "@го"
type input "го"
type textarea "@гор"
type input "гор"
type textarea "@горш"
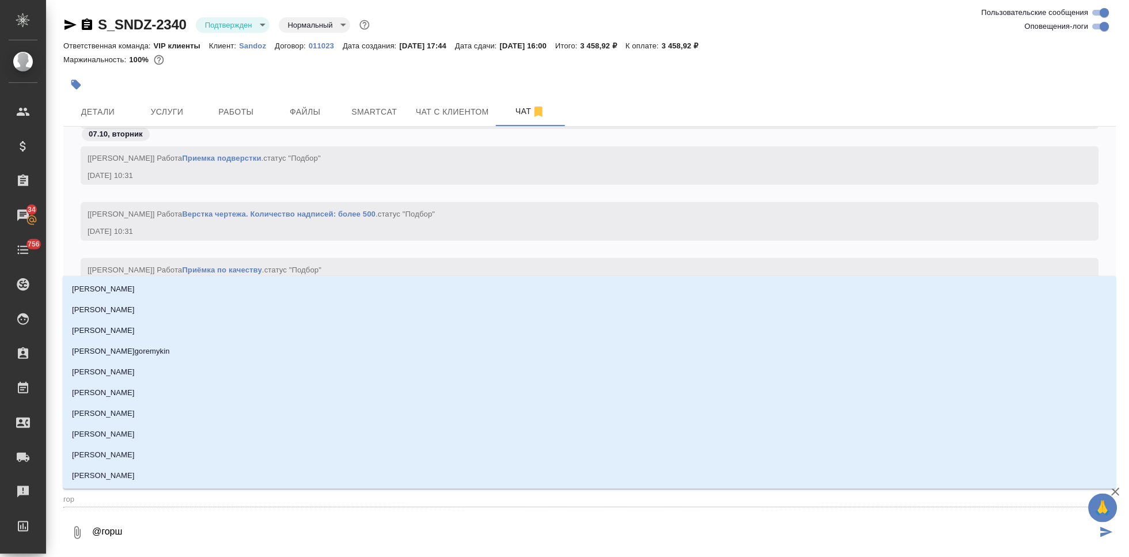
type input "горш"
type textarea "@горшк"
type input "горшк"
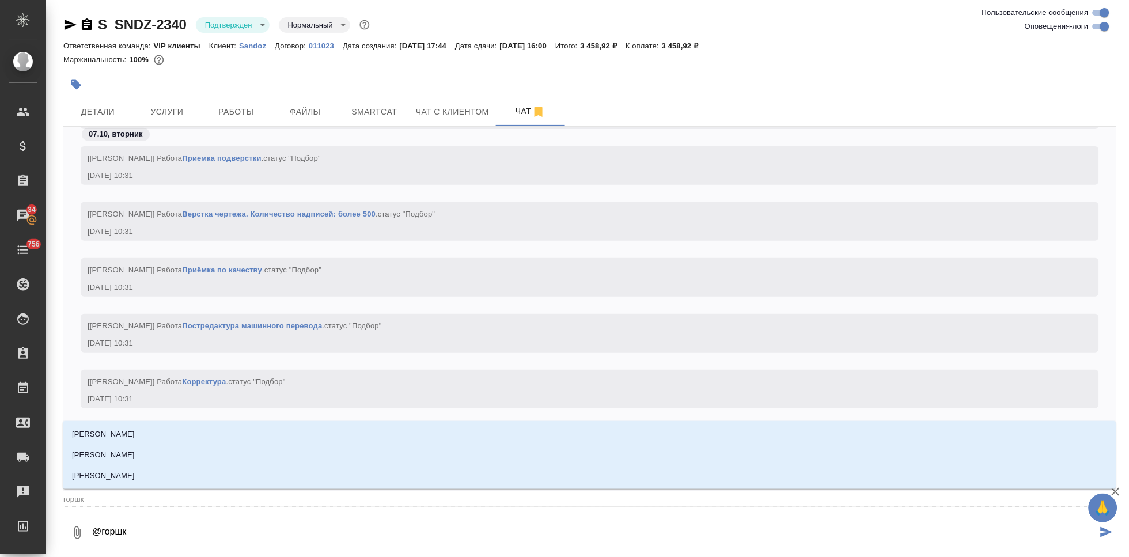
type textarea "@горшко"
type input "горшко"
type textarea "@горшков"
type input "горшков"
type textarea "@горшкова"
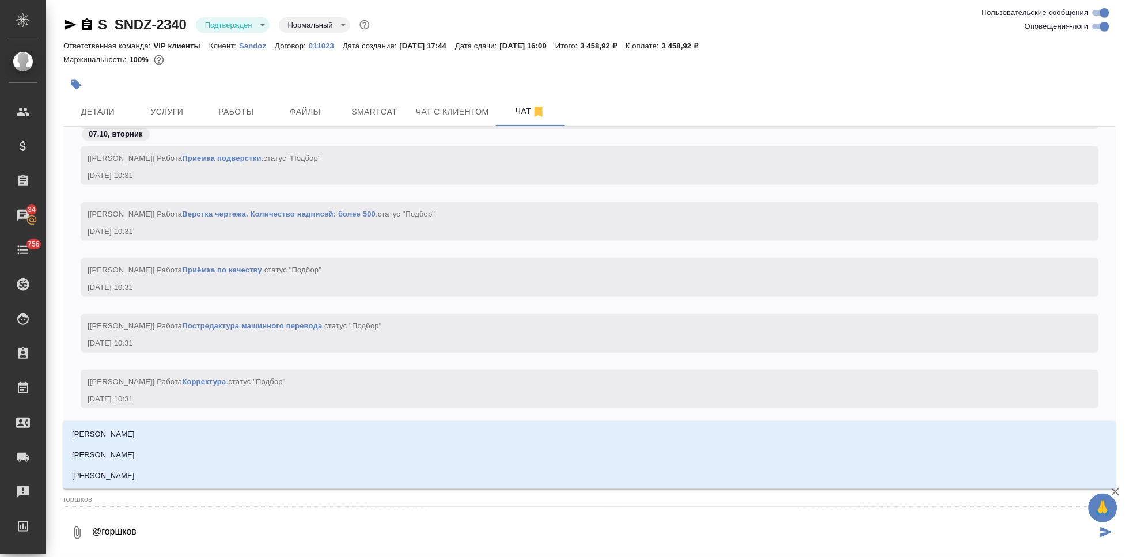
type input "горшкова"
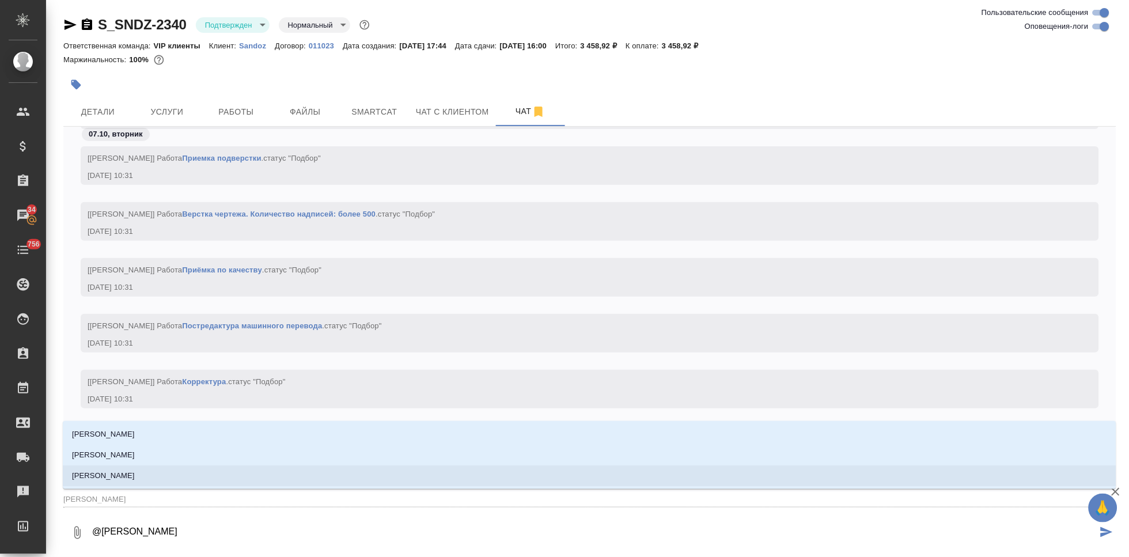
click at [153, 476] on li "[PERSON_NAME]" at bounding box center [590, 475] width 1054 height 21
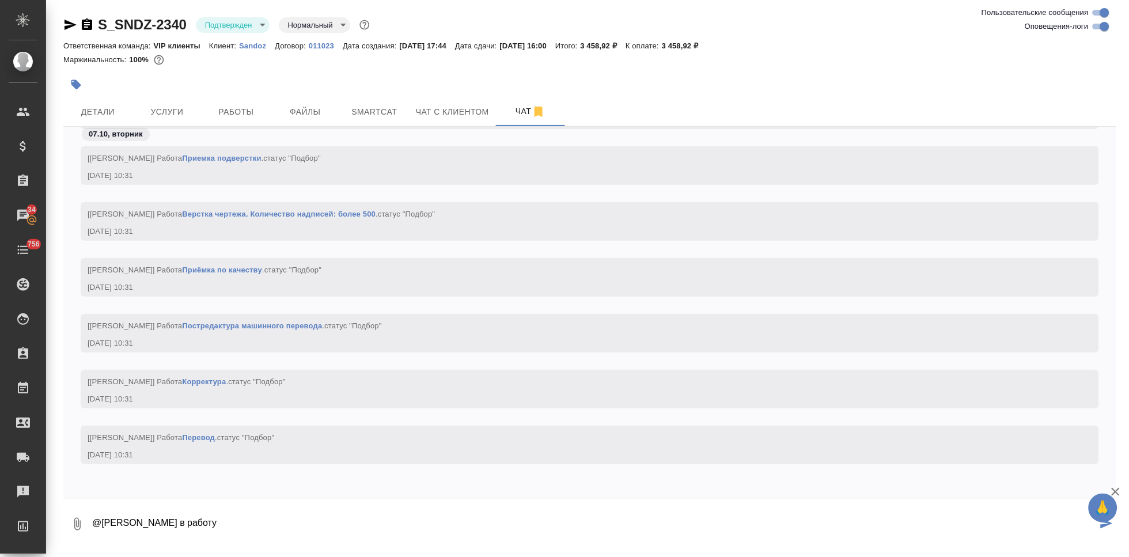
type textarea "@Горшкова Валентина в работу"
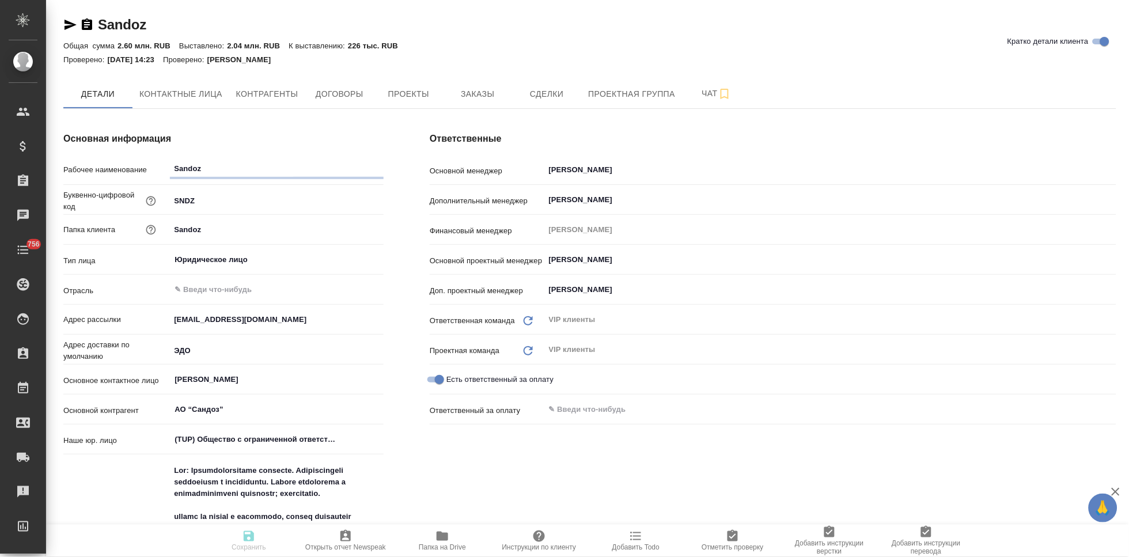
click at [439, 540] on icon "button" at bounding box center [443, 536] width 12 height 9
